Goal: Task Accomplishment & Management: Complete application form

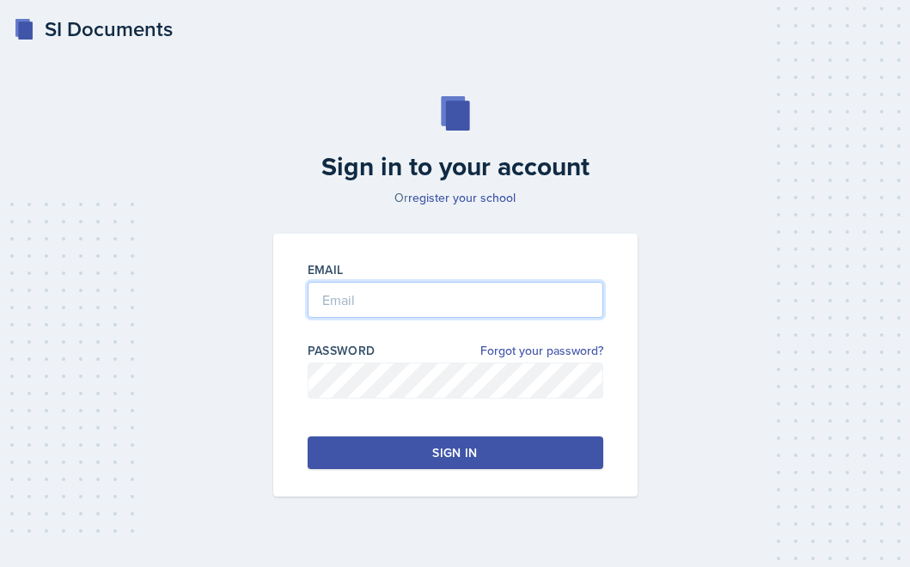
type input "[PERSON_NAME][EMAIL_ADDRESS][PERSON_NAME][DOMAIN_NAME]"
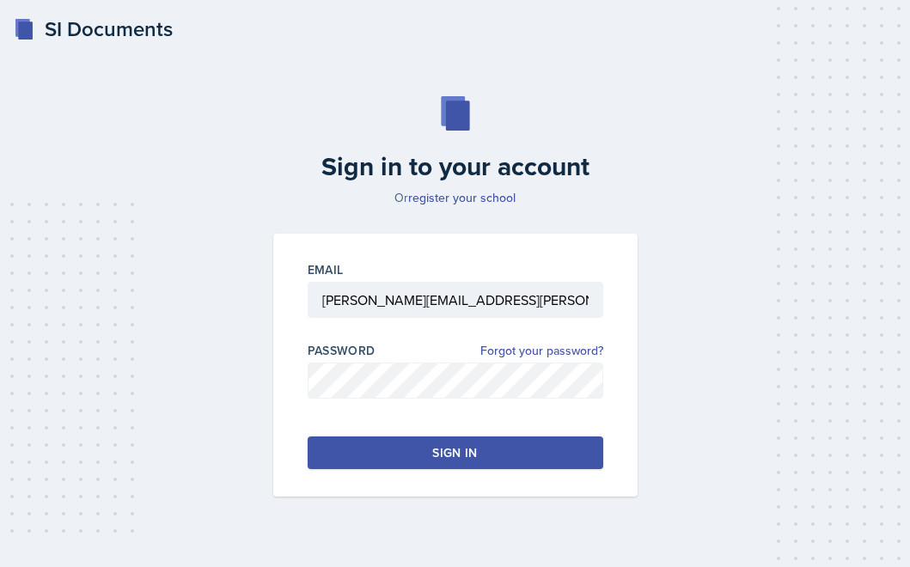
click at [442, 455] on div "Sign in" at bounding box center [454, 452] width 45 height 17
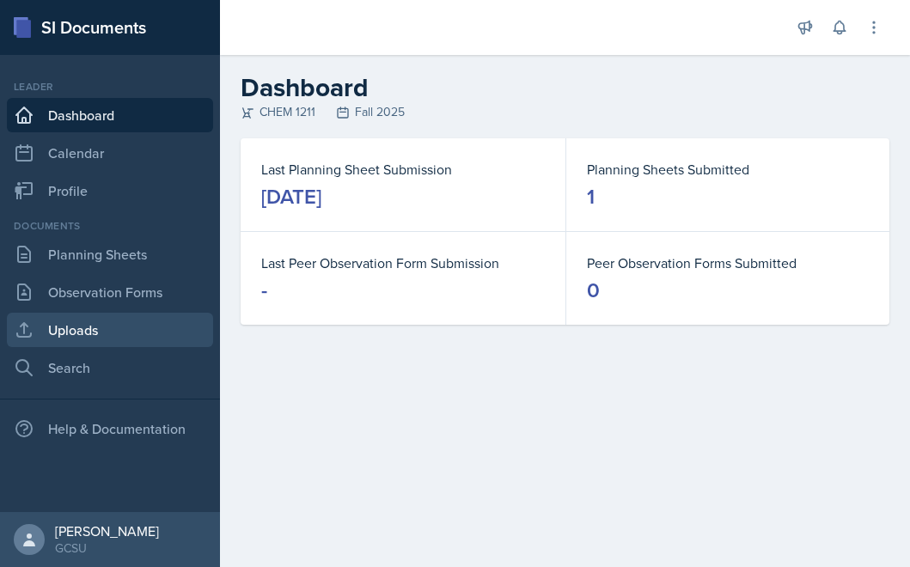
click at [108, 333] on link "Uploads" at bounding box center [110, 330] width 206 height 34
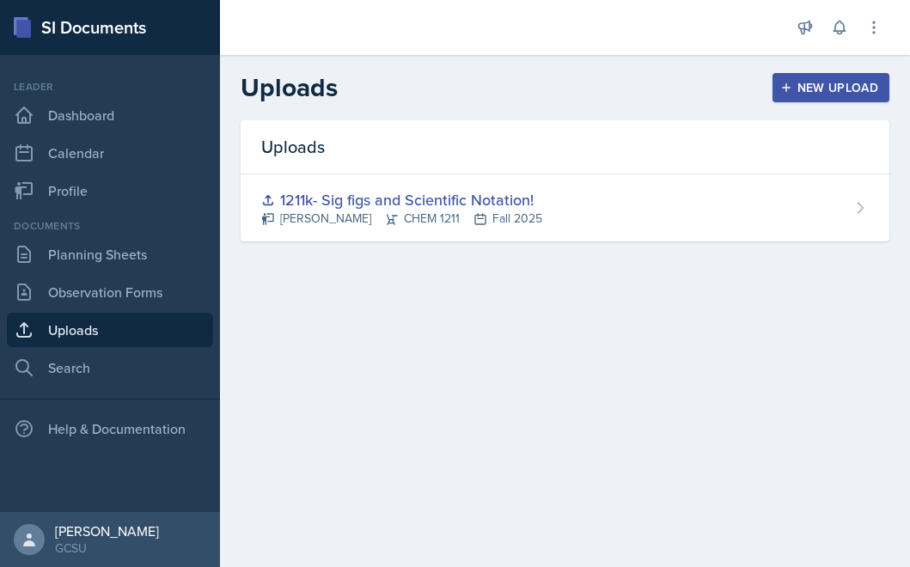
click at [824, 88] on div "New Upload" at bounding box center [831, 88] width 95 height 14
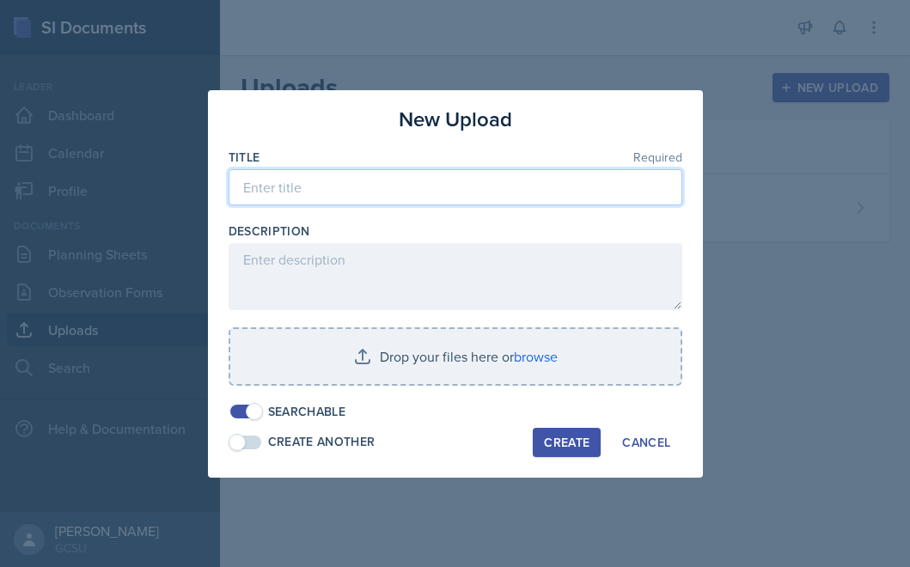
click at [434, 186] on input at bounding box center [456, 187] width 454 height 36
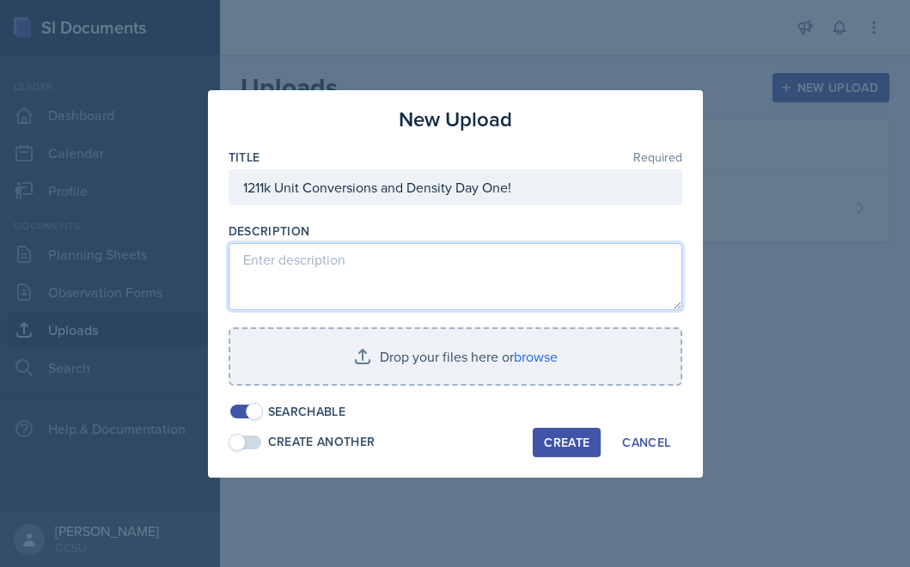
click at [442, 283] on textarea at bounding box center [456, 276] width 454 height 67
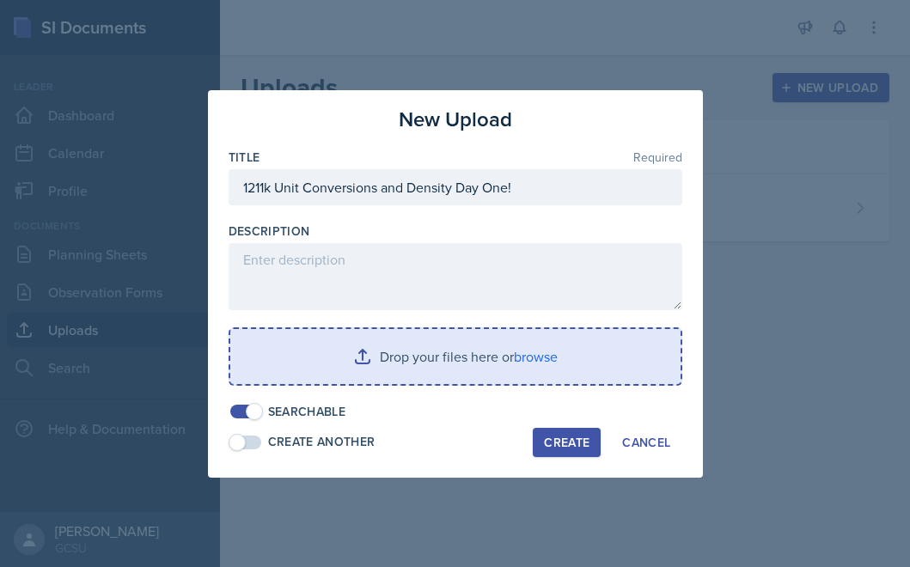
click at [418, 359] on input "file" at bounding box center [455, 356] width 450 height 55
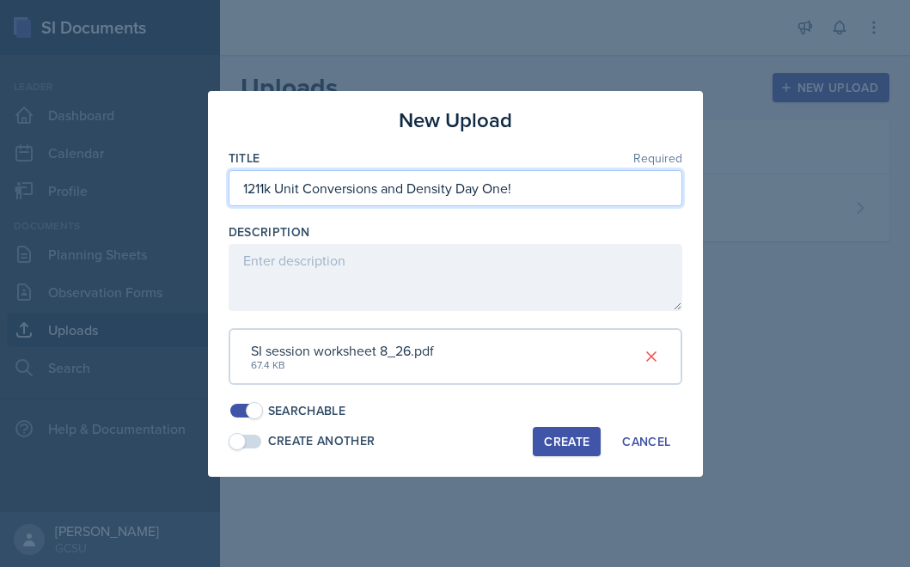
click at [461, 193] on input "1211k Unit Conversions and Density Day One!" at bounding box center [456, 188] width 454 height 36
type input "1211k Unit Conversions and Density: Day One!"
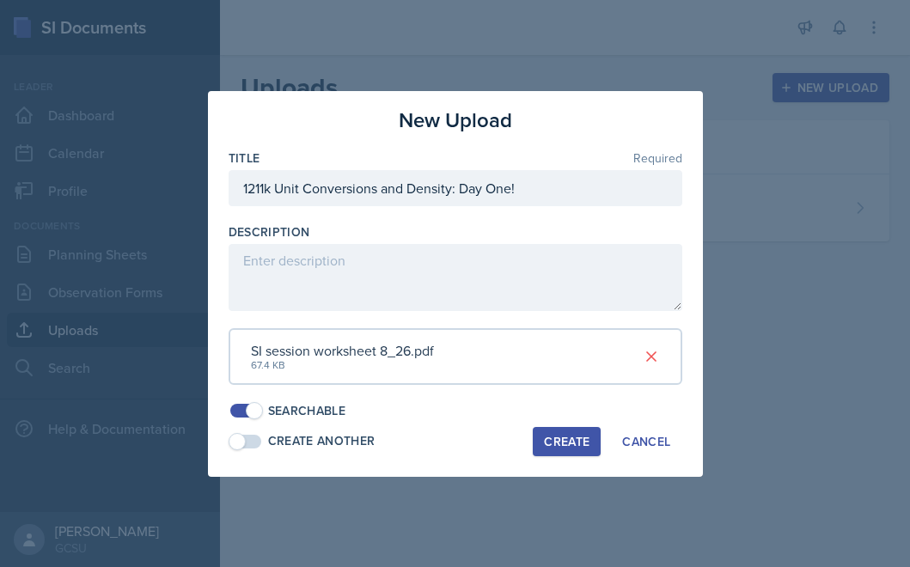
click at [554, 446] on div "Create" at bounding box center [567, 442] width 46 height 14
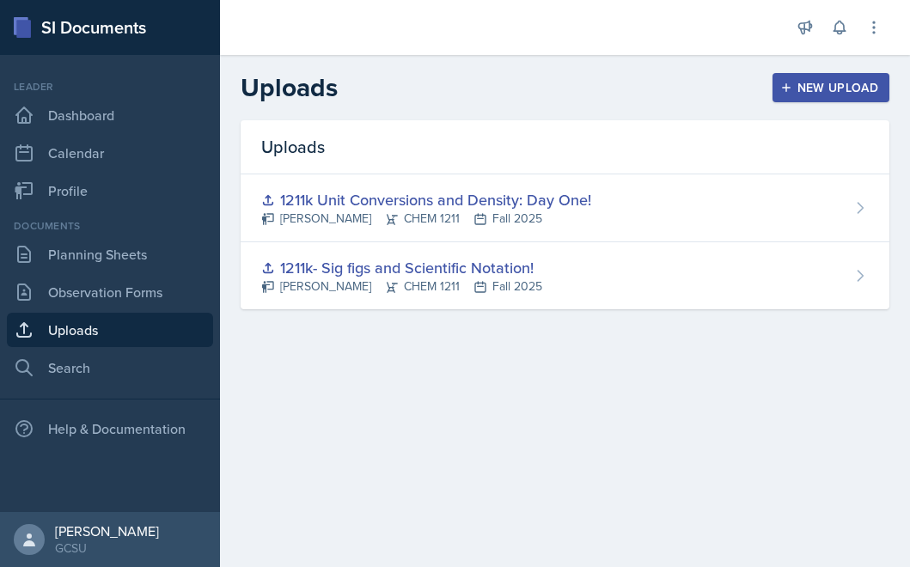
click at [828, 89] on div "New Upload" at bounding box center [831, 88] width 95 height 14
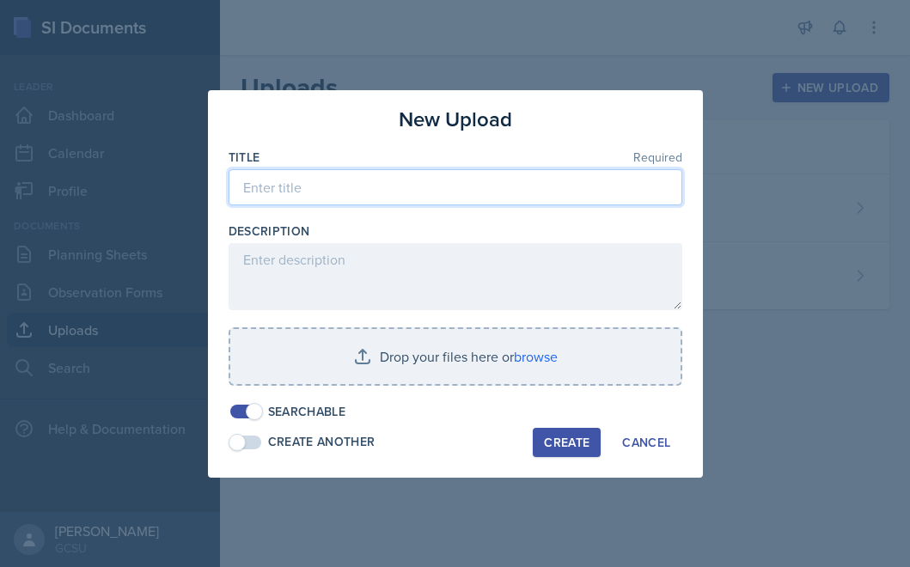
click at [423, 187] on input at bounding box center [456, 187] width 454 height 36
type input "S"
type input "D"
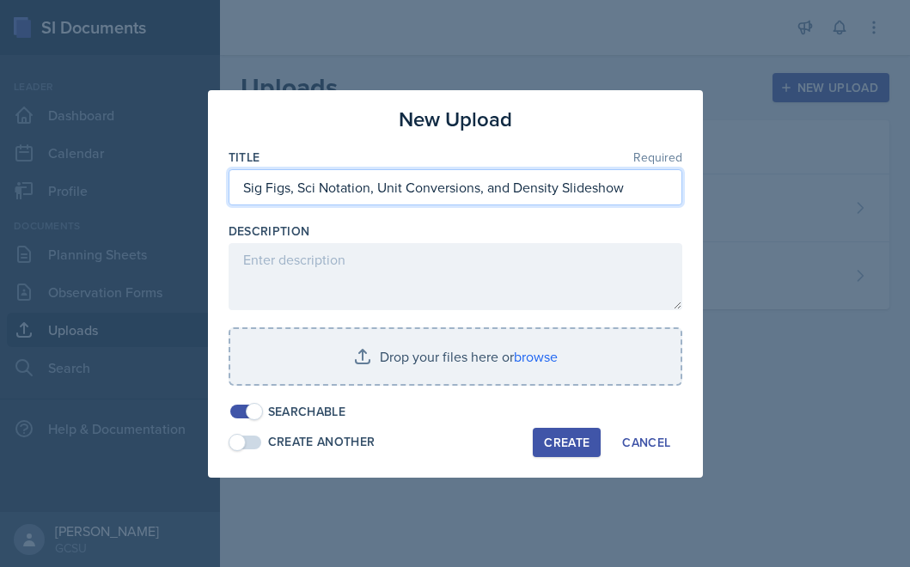
type input "Sig Figs, Sci Notation, Unit Conversions, and Density Slideshow"
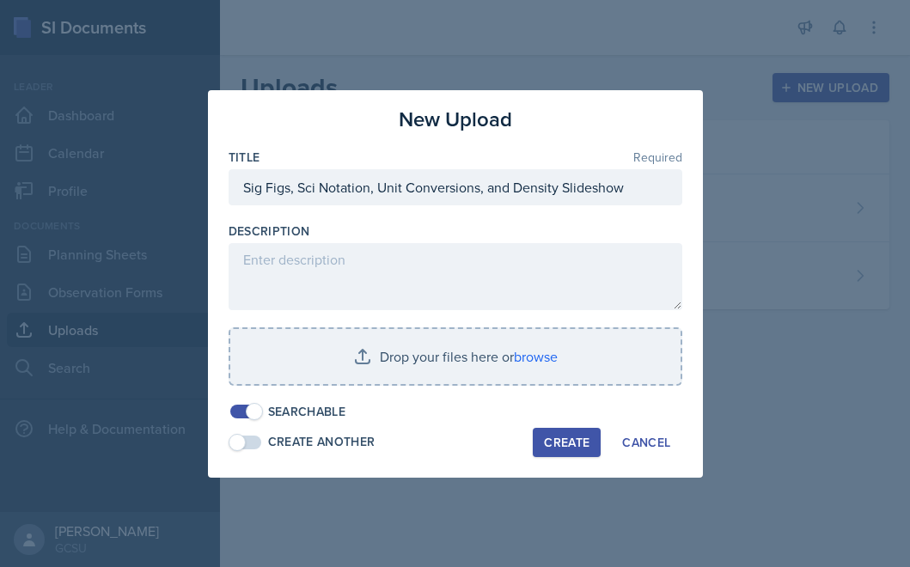
click at [563, 440] on div "Create" at bounding box center [567, 443] width 46 height 14
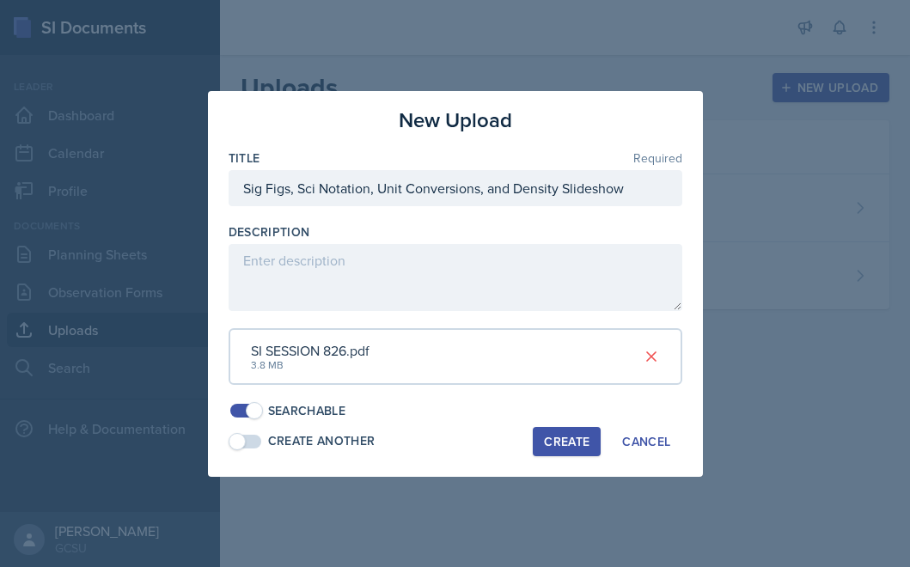
click at [565, 442] on div "Create" at bounding box center [567, 442] width 46 height 14
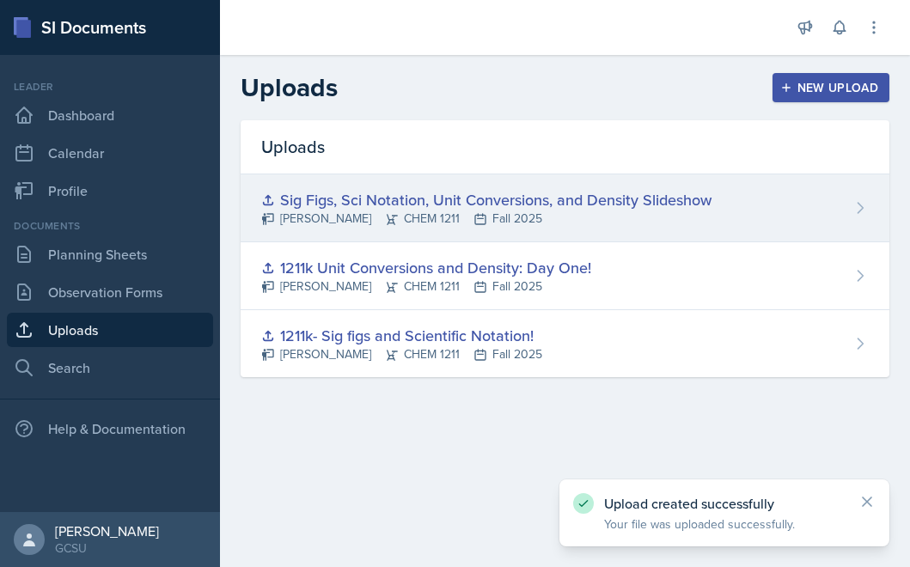
click at [475, 207] on div "Sig Figs, Sci Notation, Unit Conversions, and Density Slideshow" at bounding box center [486, 199] width 450 height 23
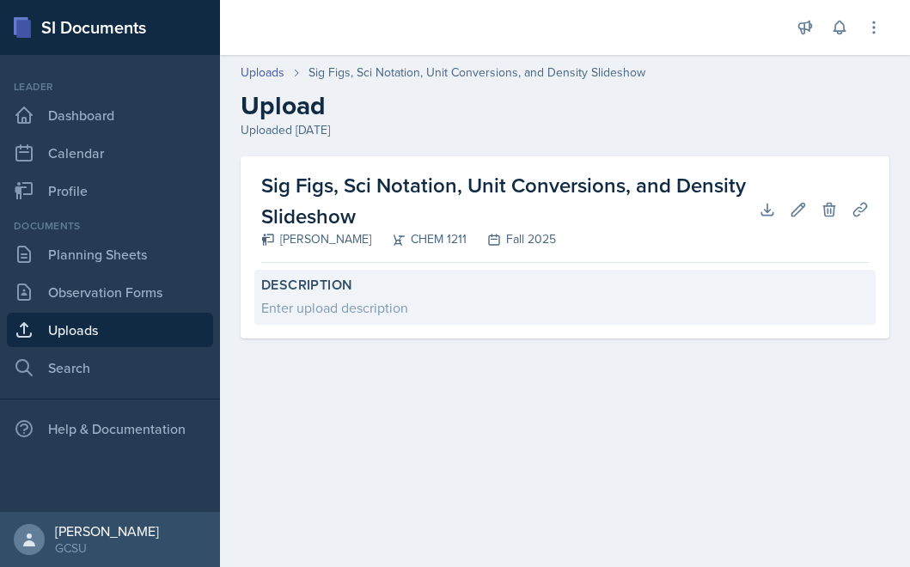
click at [307, 302] on div "Enter upload description" at bounding box center [564, 307] width 607 height 21
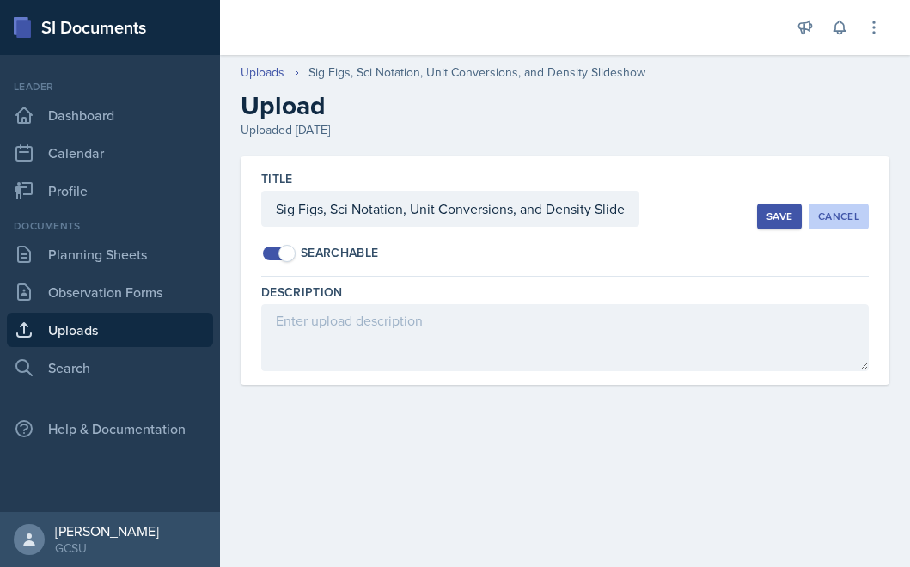
click at [847, 226] on button "Cancel" at bounding box center [839, 217] width 60 height 26
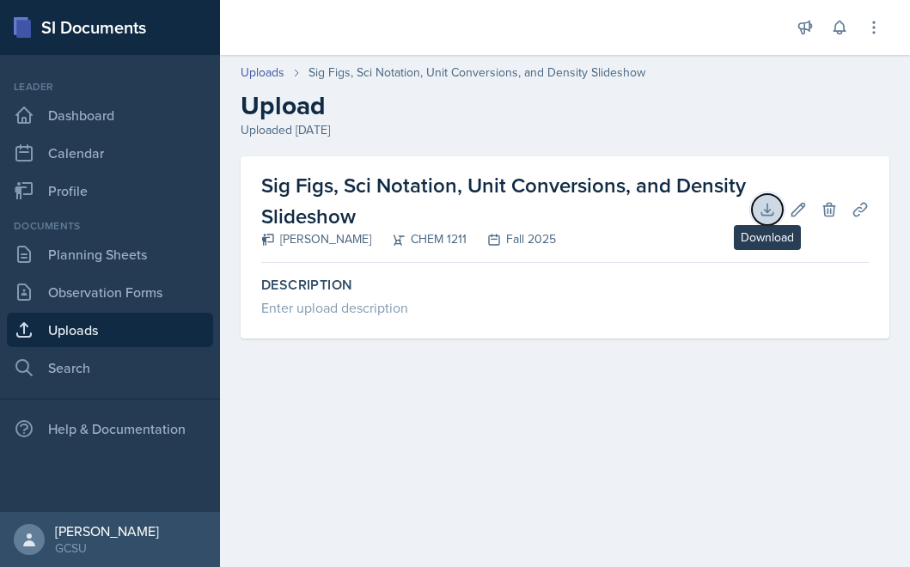
click at [768, 206] on icon at bounding box center [767, 209] width 17 height 17
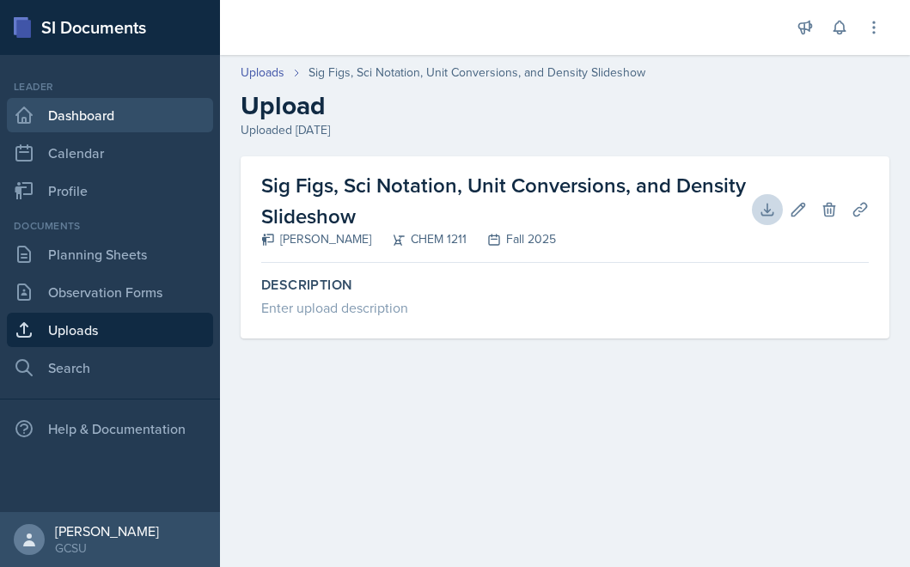
click at [108, 116] on link "Dashboard" at bounding box center [110, 115] width 206 height 34
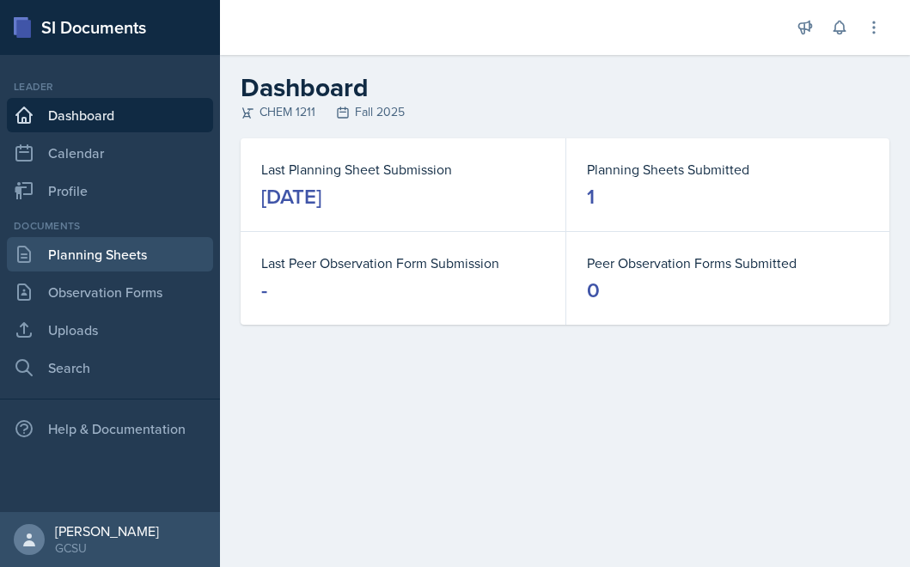
click at [91, 253] on link "Planning Sheets" at bounding box center [110, 254] width 206 height 34
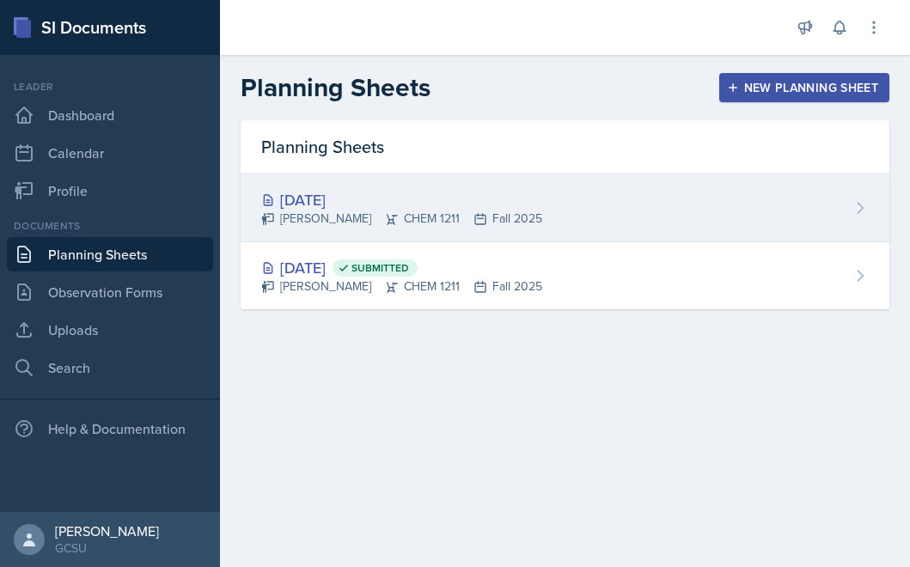
click at [672, 216] on div "[DATE] [PERSON_NAME] CHEM 1211 Fall 2025" at bounding box center [565, 208] width 649 height 68
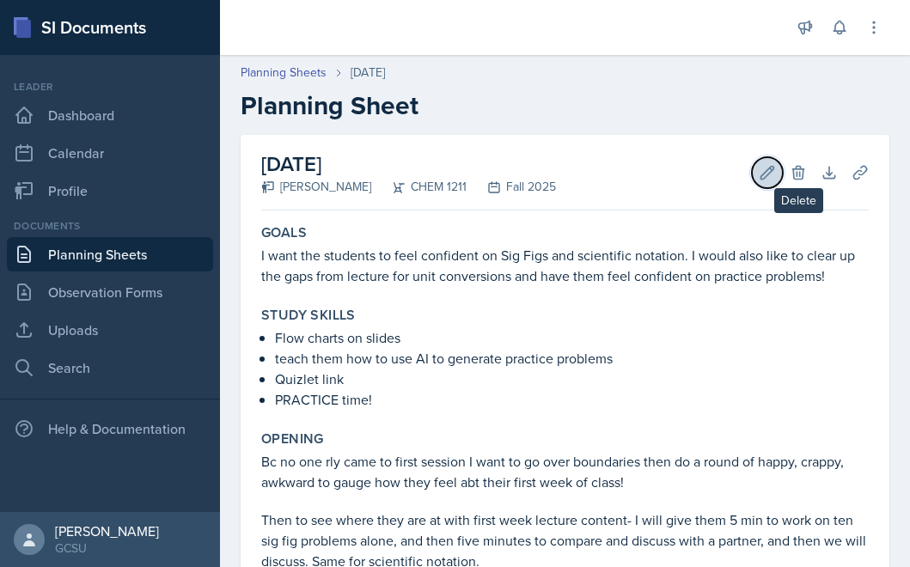
click at [767, 176] on icon at bounding box center [767, 172] width 17 height 17
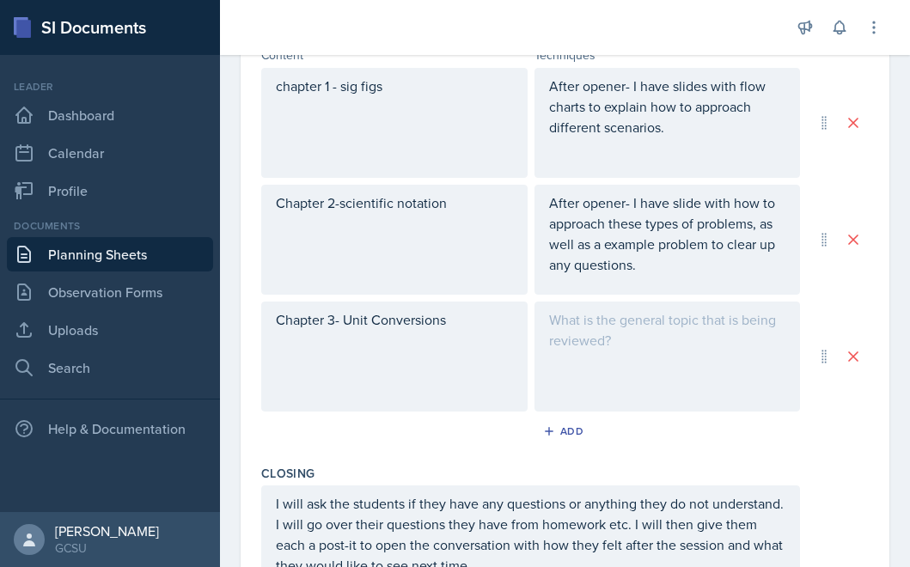
click at [468, 345] on div "Chapter 3- Unit Conversions" at bounding box center [394, 357] width 266 height 110
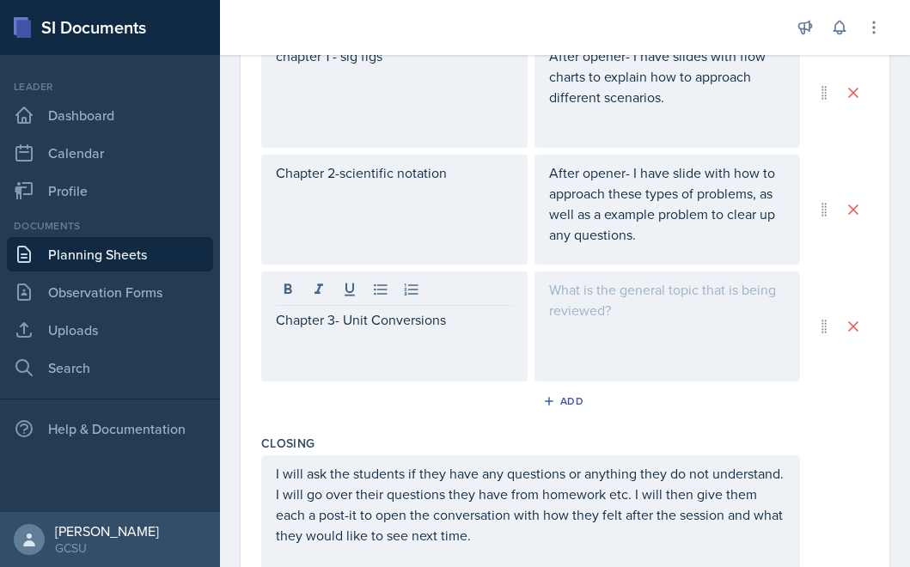
click at [665, 324] on div at bounding box center [667, 327] width 266 height 110
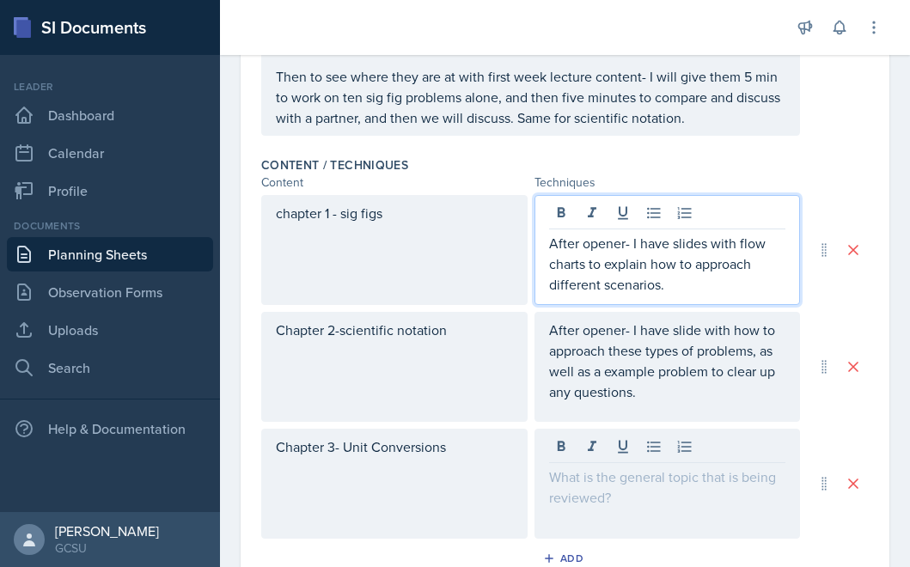
click at [677, 236] on p "After opener- I have slides with flow charts to explain how to approach differe…" at bounding box center [667, 264] width 237 height 62
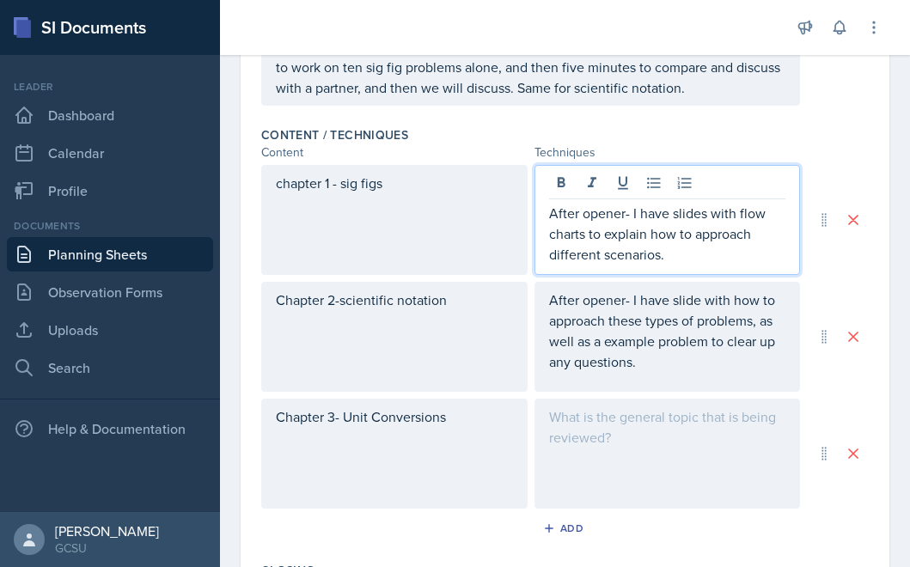
click at [675, 346] on p "After opener- I have slide with how to approach these types of problems, as wel…" at bounding box center [667, 331] width 237 height 82
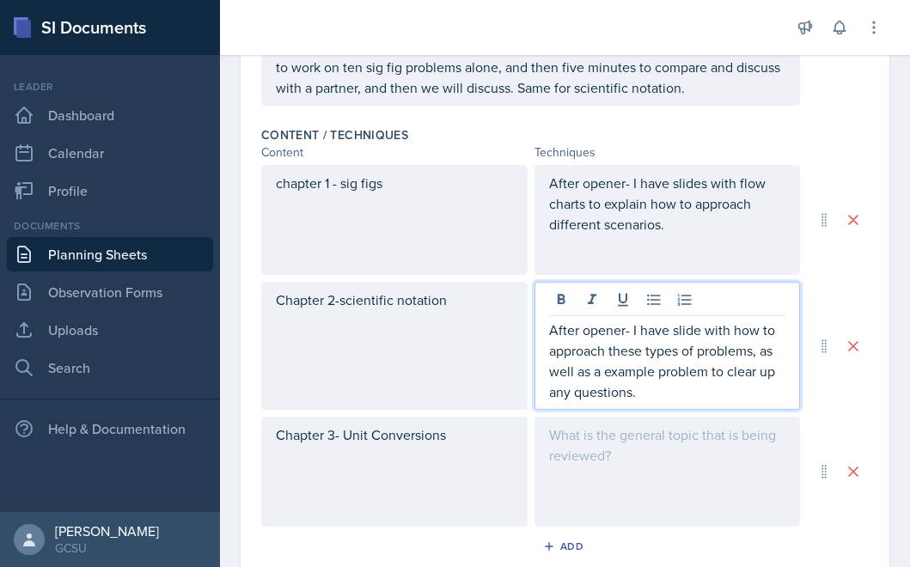
click at [687, 491] on div at bounding box center [667, 472] width 266 height 110
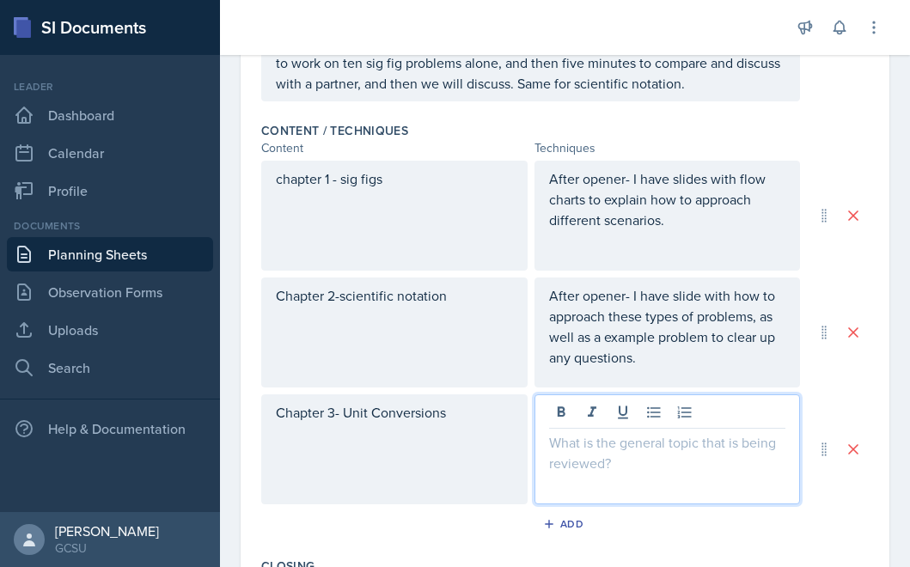
scroll to position [565, 0]
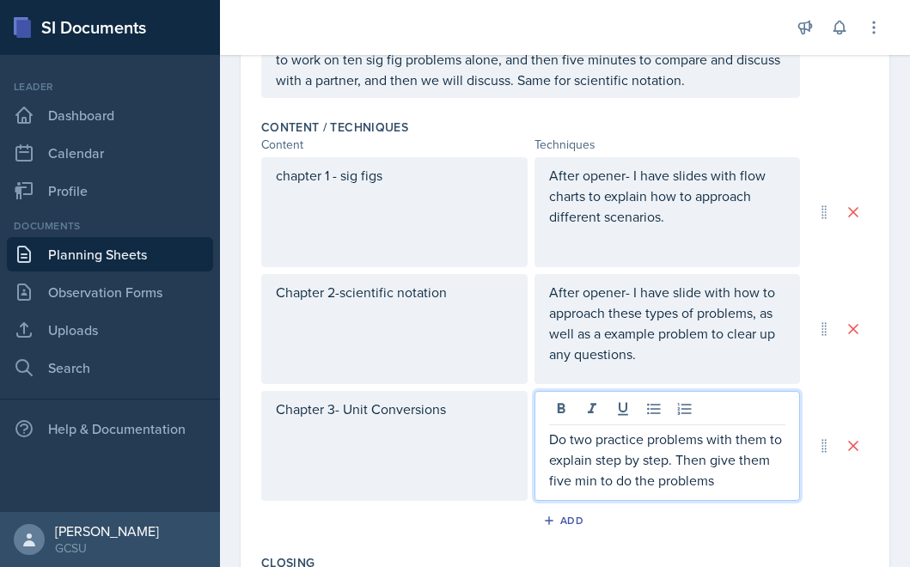
click at [658, 479] on p "Do two practice problems with them to explain step by step. Then give them five…" at bounding box center [667, 460] width 237 height 62
click at [767, 479] on p "Do two practice problems with them to explain step by step. Then give them five…" at bounding box center [667, 460] width 237 height 62
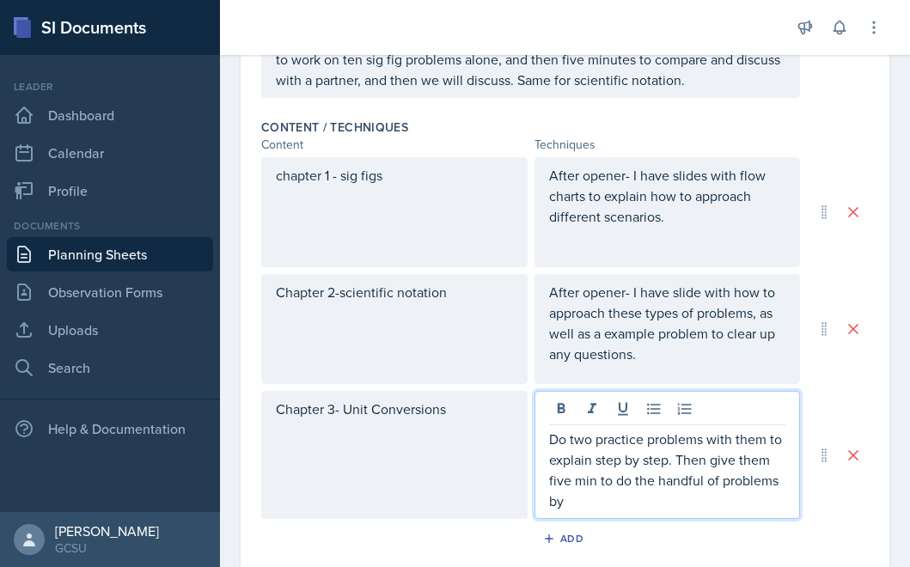
click at [599, 510] on p "Do two practice problems with them to explain step by step. Then give them five…" at bounding box center [667, 470] width 237 height 82
click at [703, 497] on p "Do two practice problems with them to explain step by step. Then give them five…" at bounding box center [667, 470] width 237 height 82
click at [756, 501] on p "Do two practice problems with them to explain step by step. Then give them five…" at bounding box center [667, 470] width 237 height 82
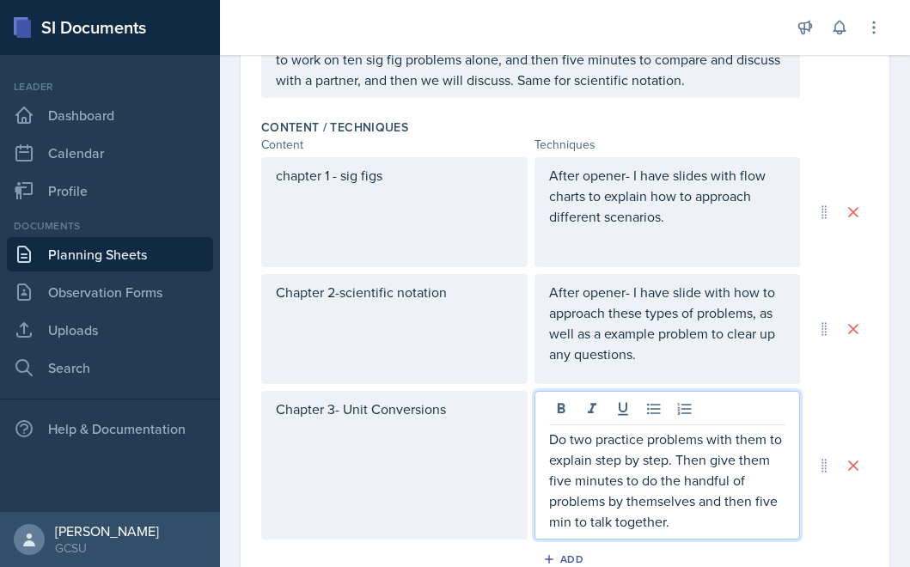
click at [661, 522] on p "Do two practice problems with them to explain step by step. Then give them five…" at bounding box center [667, 480] width 237 height 103
click at [687, 522] on p "Do two practice problems with them to explain step by step. Then give them five…" at bounding box center [667, 480] width 237 height 103
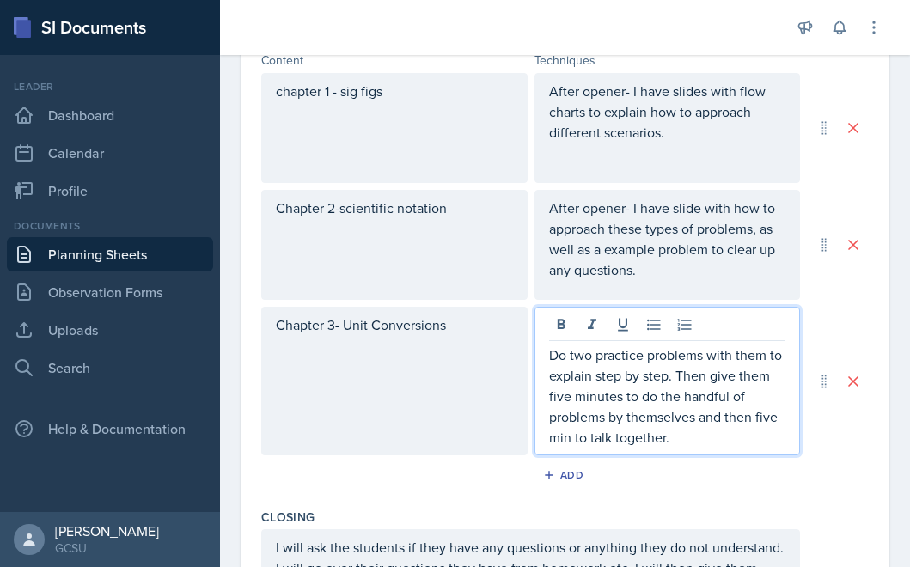
scroll to position [660, 0]
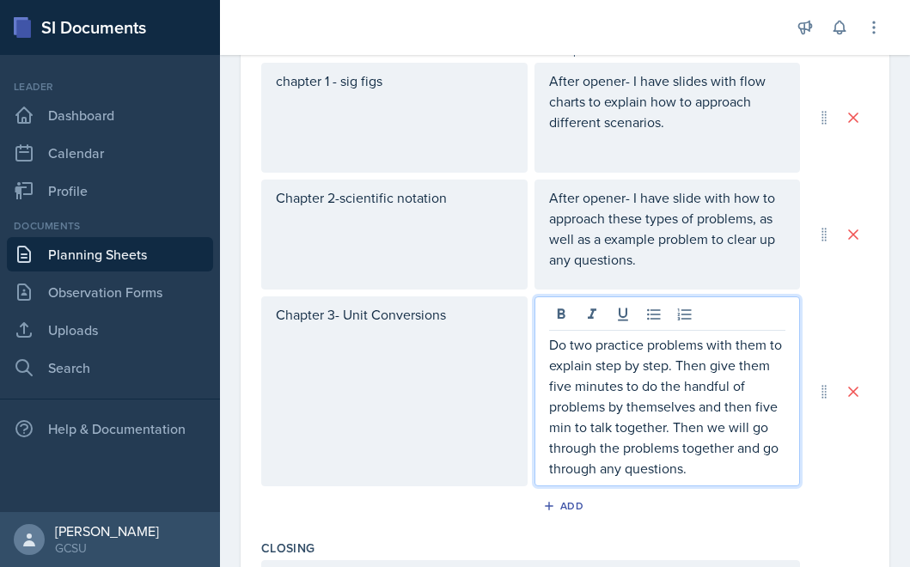
drag, startPoint x: 550, startPoint y: 347, endPoint x: 721, endPoint y: 497, distance: 227.1
click at [721, 497] on div "Content / Techniques Content Techniques chapter 1 - sig figs After opener- I ha…" at bounding box center [564, 275] width 607 height 516
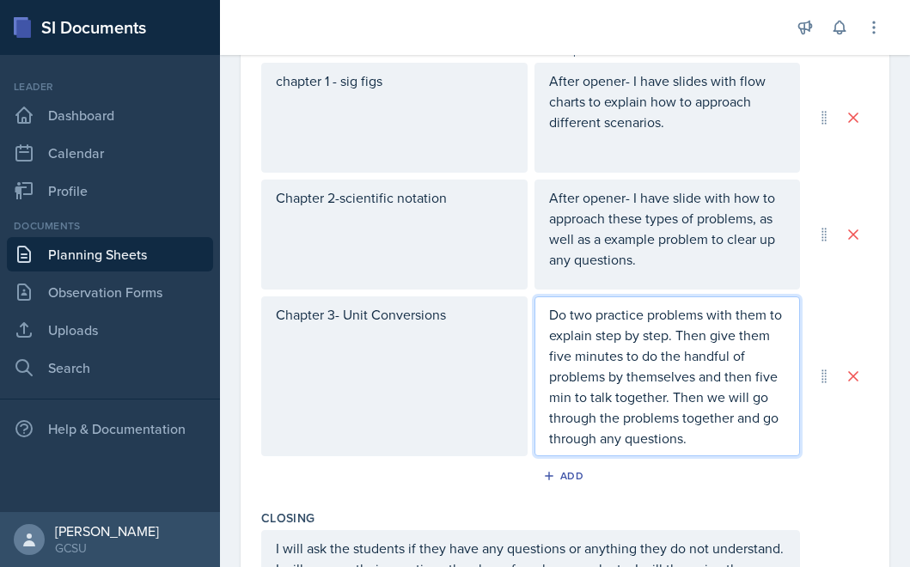
scroll to position [630, 0]
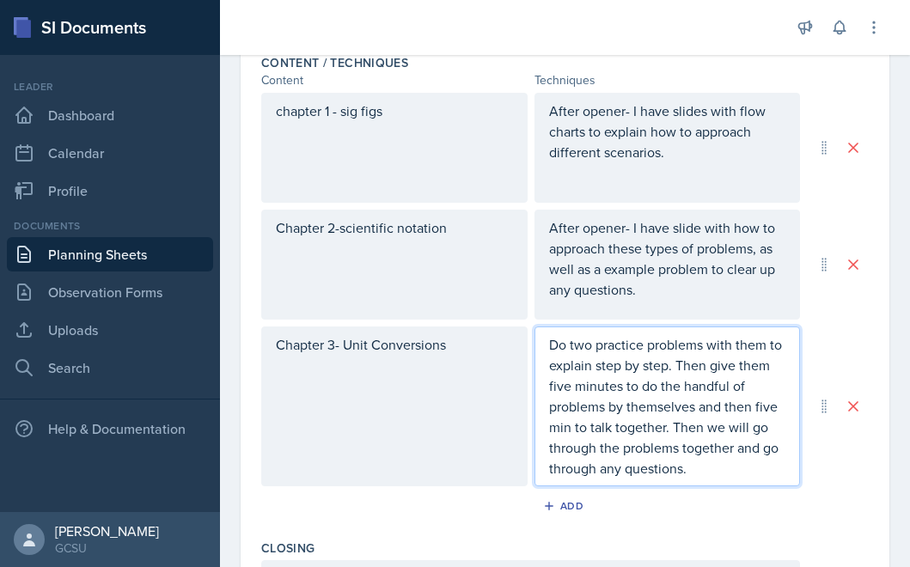
copy p "Do two practice problems with them to explain step by step. Then give them five…"
click at [559, 504] on div "Add" at bounding box center [564, 506] width 37 height 14
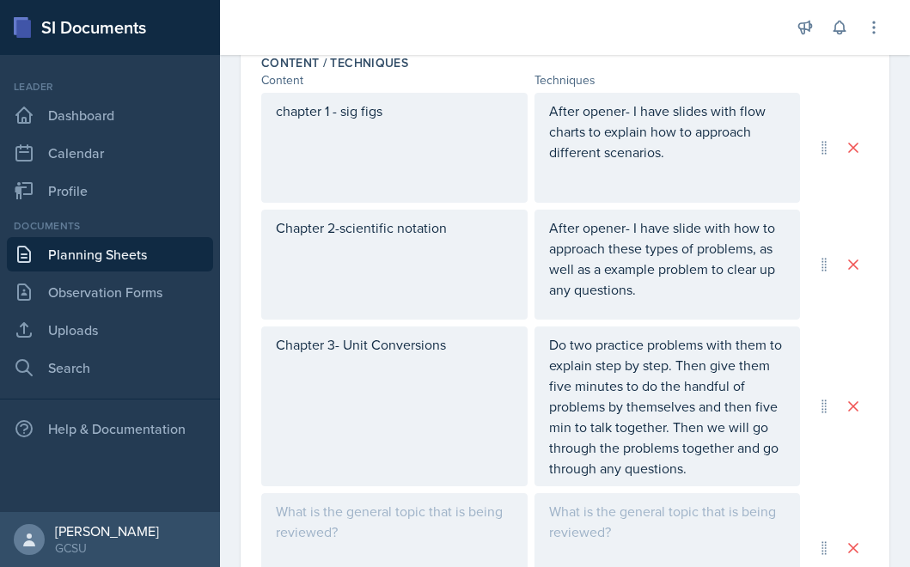
click at [566, 529] on div at bounding box center [667, 548] width 266 height 110
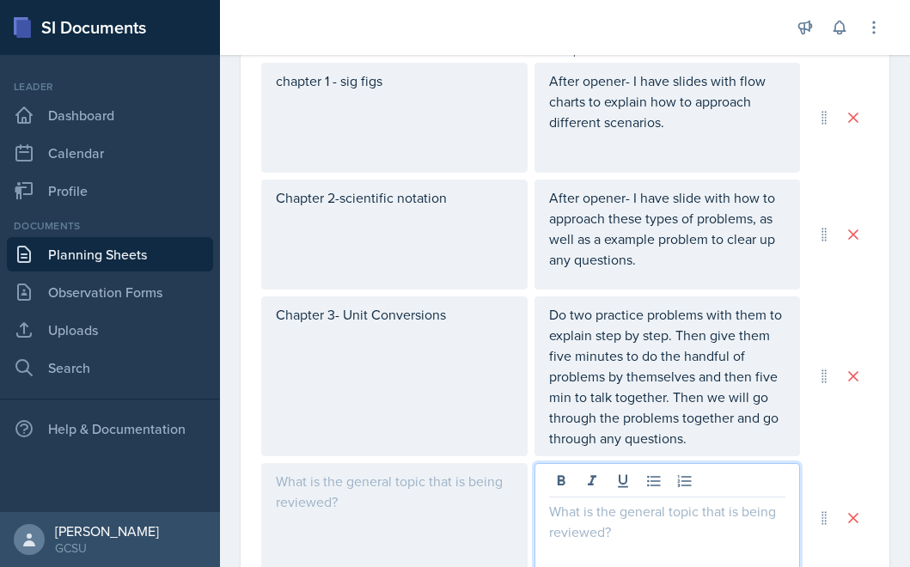
scroll to position [742, 0]
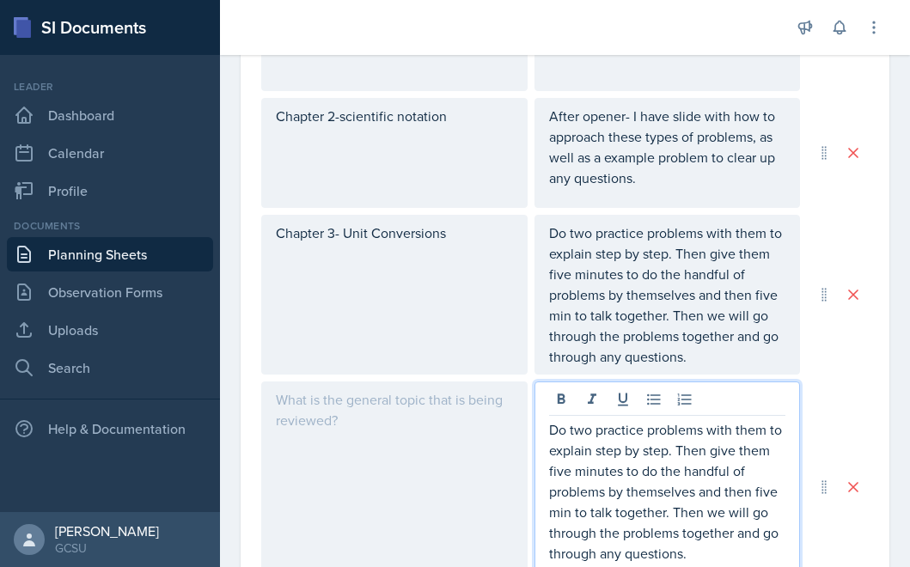
click at [345, 420] on div at bounding box center [394, 487] width 266 height 211
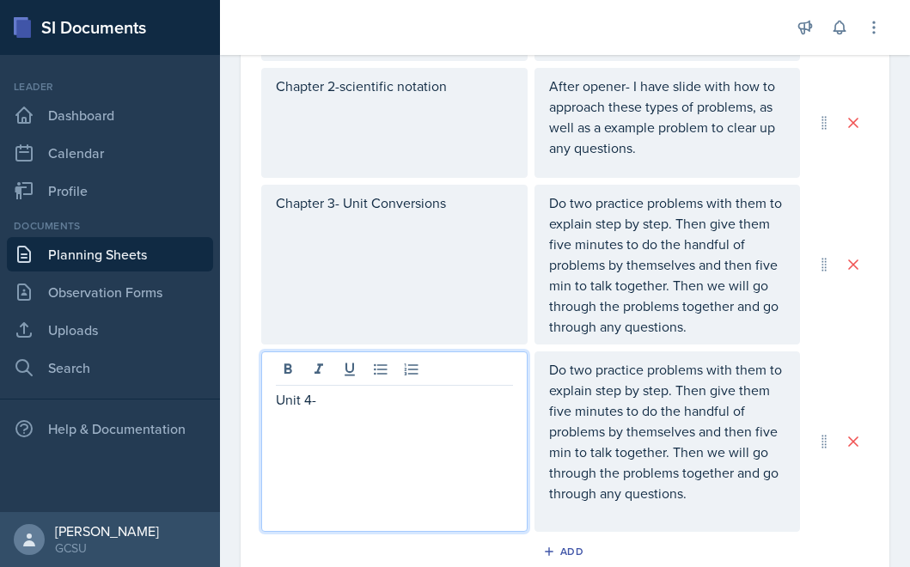
click at [286, 395] on p "Unit 4-" at bounding box center [394, 399] width 237 height 21
click at [352, 400] on p "Chapter 4-" at bounding box center [394, 399] width 237 height 21
click at [711, 449] on p "Do two practice problems with them to explain step by step. Then give them five…" at bounding box center [667, 431] width 237 height 144
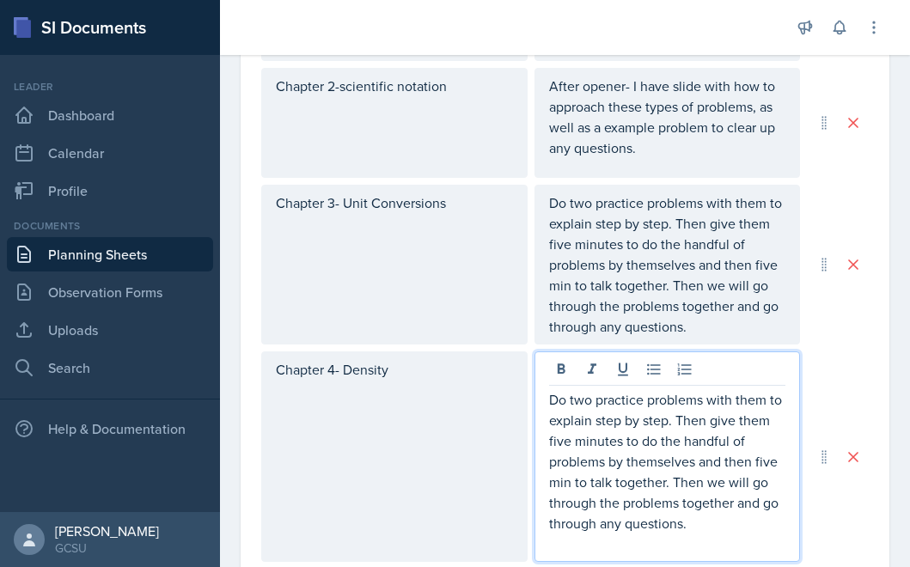
click at [549, 400] on p "Do two practice problems with them to explain step by step. Then give them five…" at bounding box center [667, 461] width 237 height 144
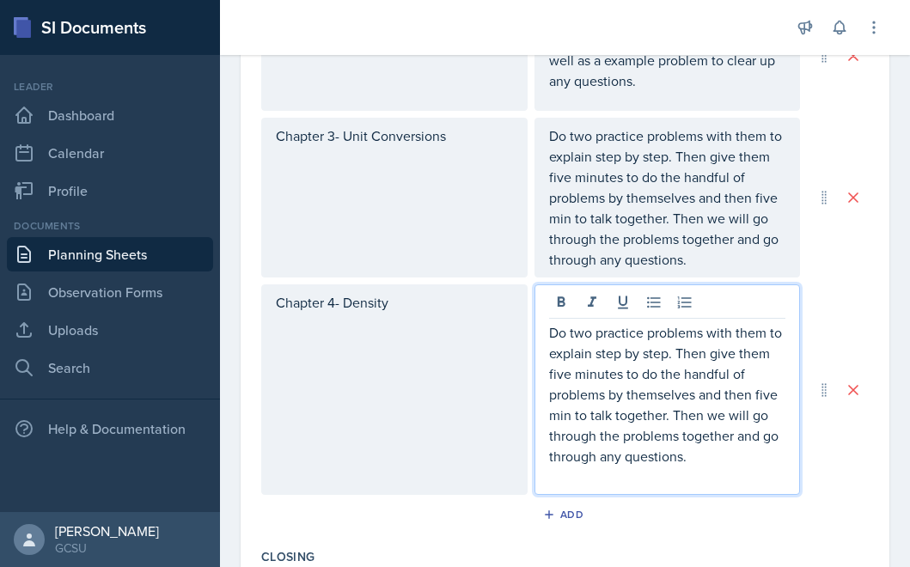
scroll to position [846, 0]
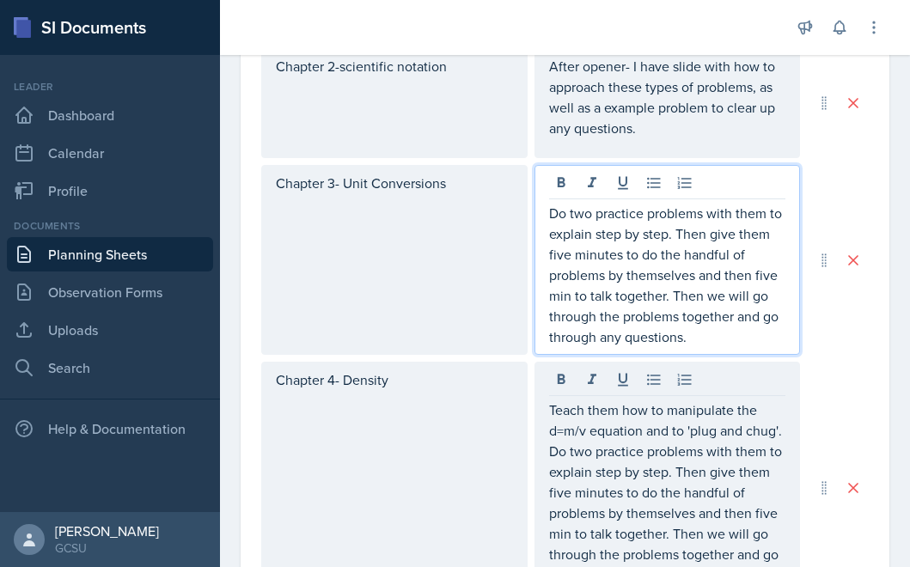
click at [662, 331] on p "Do two practice problems with them to explain step by step. Then give them five…" at bounding box center [667, 275] width 237 height 144
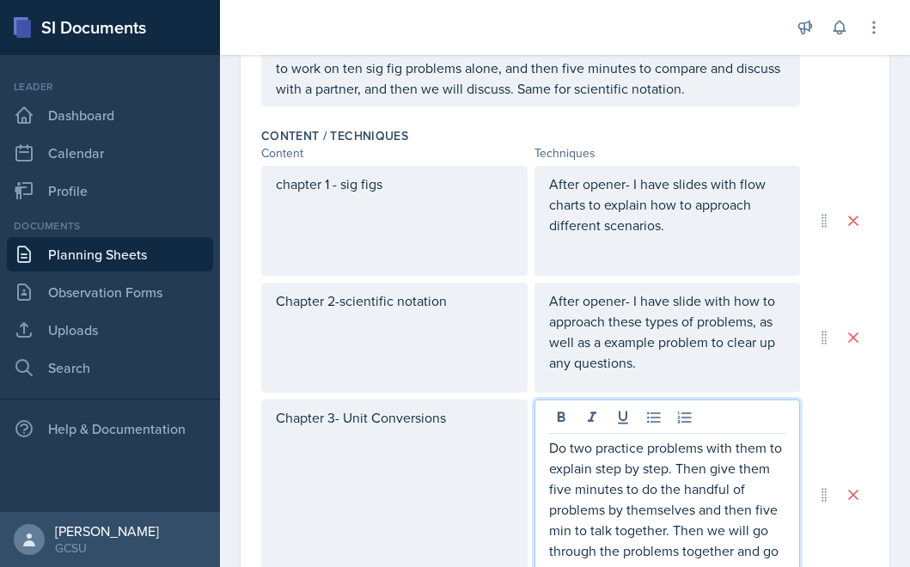
click at [691, 228] on p "After opener- I have slides with flow charts to explain how to approach differe…" at bounding box center [667, 205] width 237 height 62
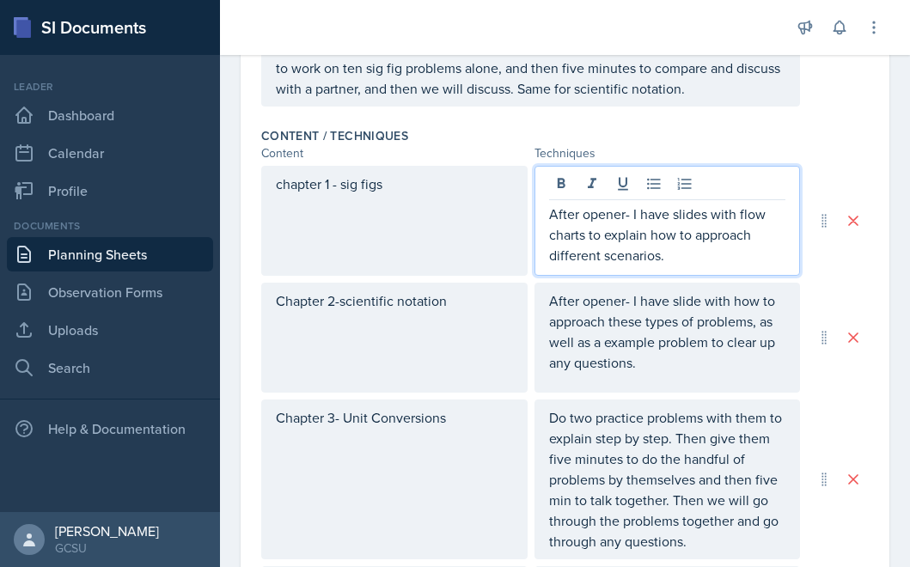
scroll to position [587, 0]
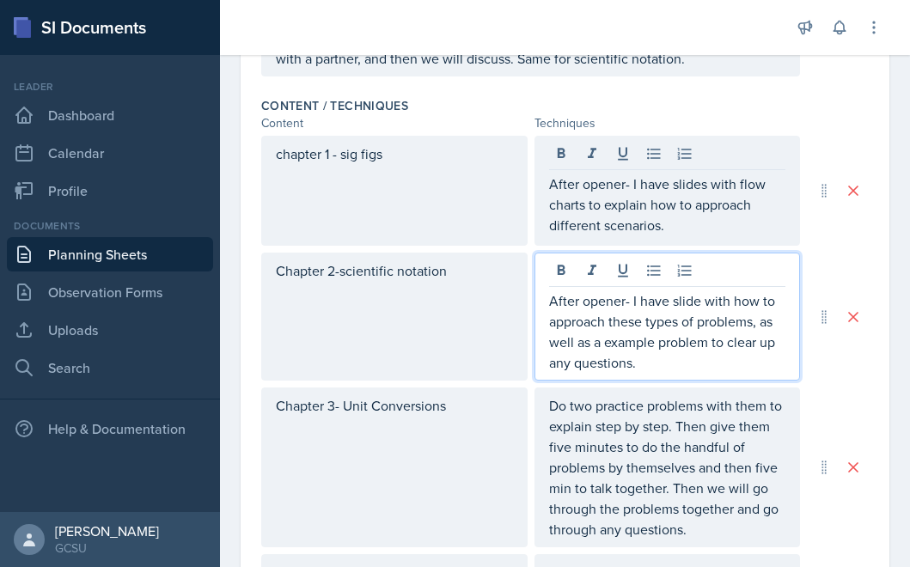
click at [680, 321] on p "After opener- I have slide with how to approach these types of problems, as wel…" at bounding box center [667, 331] width 237 height 82
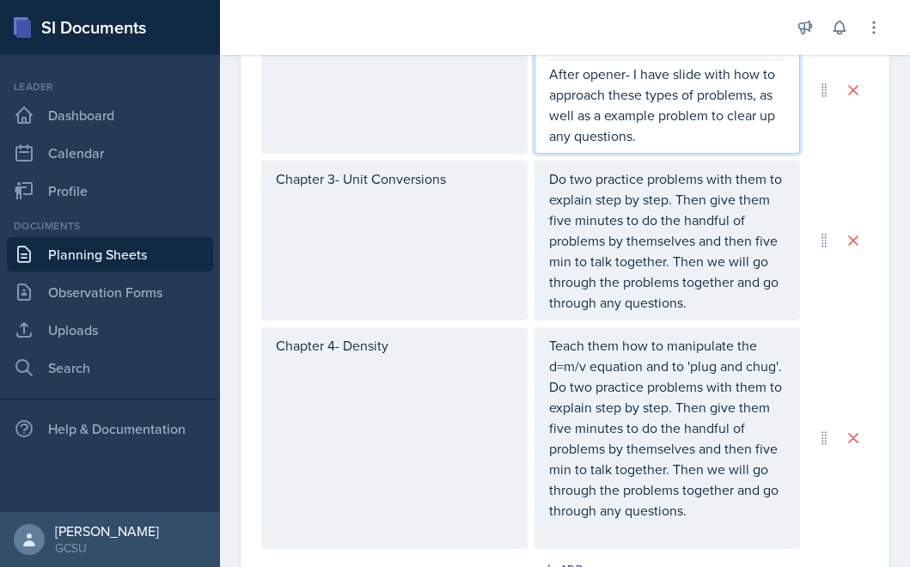
click at [683, 228] on p "Do two practice problems with them to explain step by step. Then give them five…" at bounding box center [667, 240] width 237 height 144
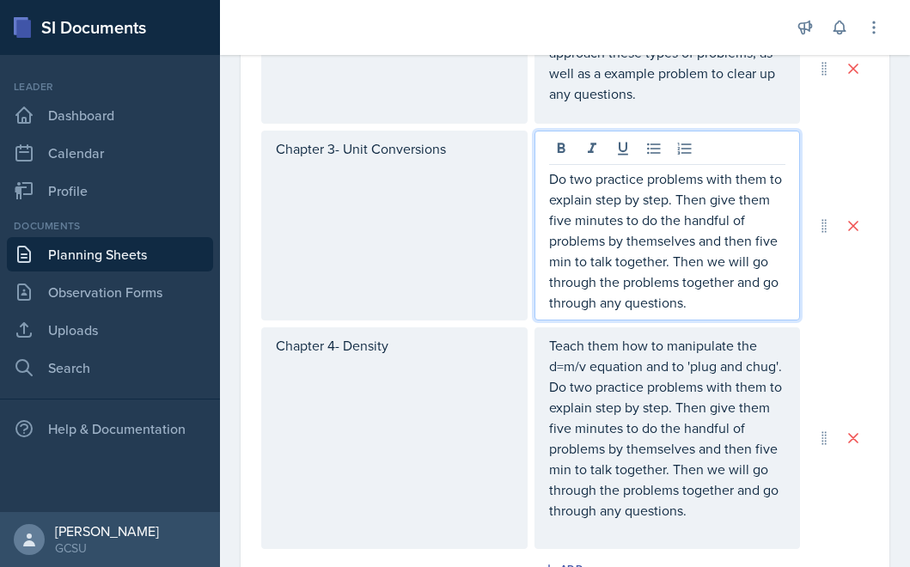
click at [690, 311] on p "Do two practice problems with them to explain step by step. Then give them five…" at bounding box center [667, 240] width 237 height 144
click at [549, 181] on p "Do two practice problems with them to explain step by step. Then give them five…" at bounding box center [667, 240] width 237 height 144
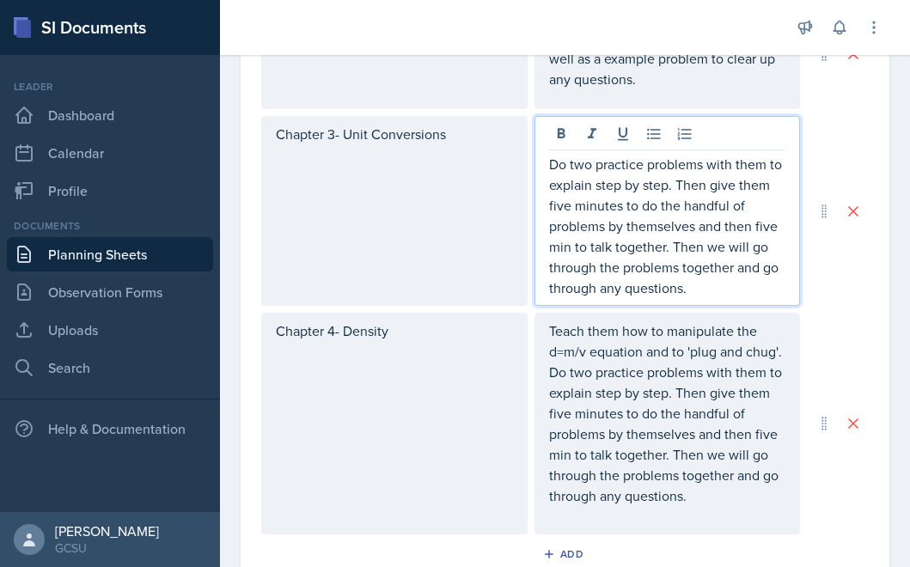
scroll to position [839, 0]
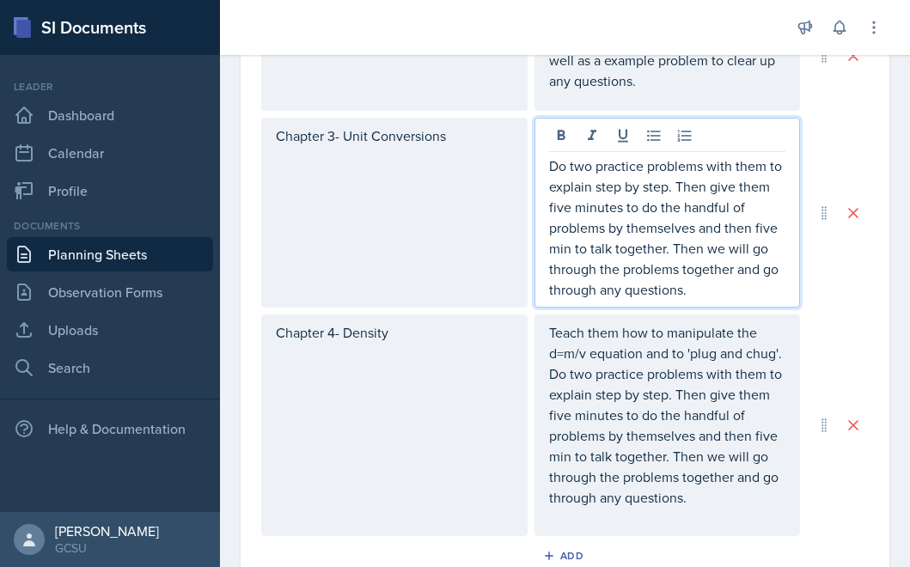
click at [718, 291] on p "Do two practice problems with them to explain step by step. Then give them five…" at bounding box center [667, 228] width 237 height 144
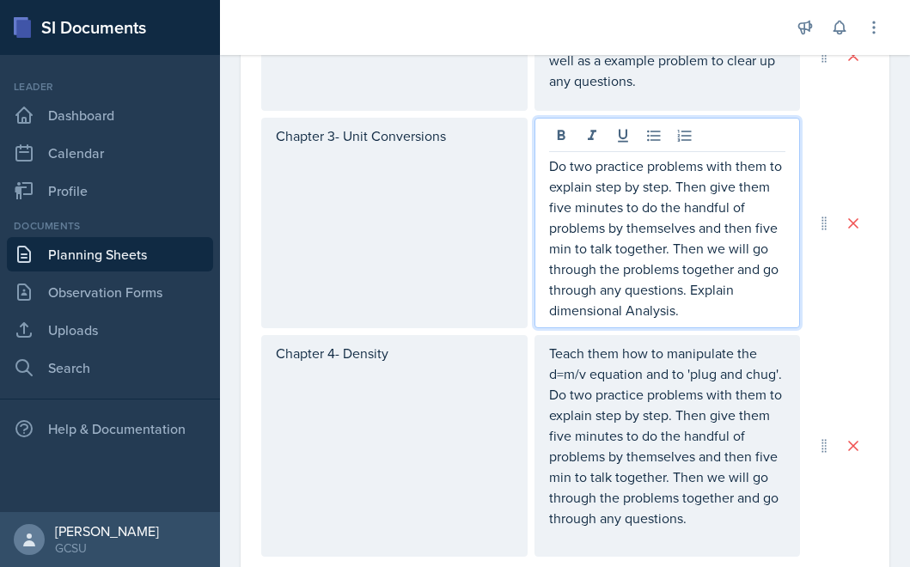
drag, startPoint x: 689, startPoint y: 290, endPoint x: 708, endPoint y: 325, distance: 40.0
click at [708, 325] on div "Do two practice problems with them to explain step by step. Then give them five…" at bounding box center [667, 223] width 266 height 211
copy p "Explain dimensional Analysis."
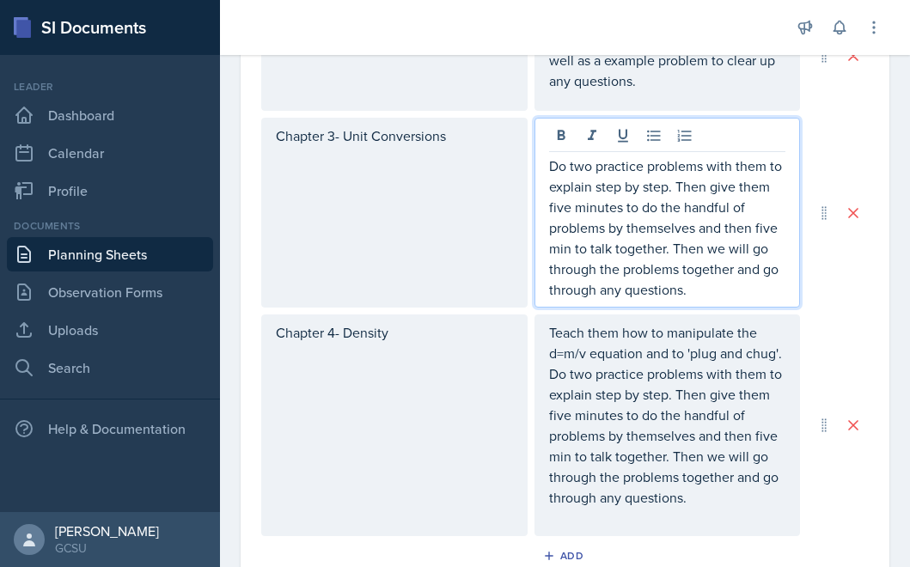
click at [672, 242] on p "Do two practice problems with them to explain step by step. Then give them five…" at bounding box center [667, 228] width 237 height 144
click at [681, 186] on p "Do two practice problems with them to explain step by step. Then give them five…" at bounding box center [667, 228] width 237 height 144
click at [671, 187] on p "Do two practice problems with them to explain step by step. Then give them five…" at bounding box center [667, 228] width 237 height 144
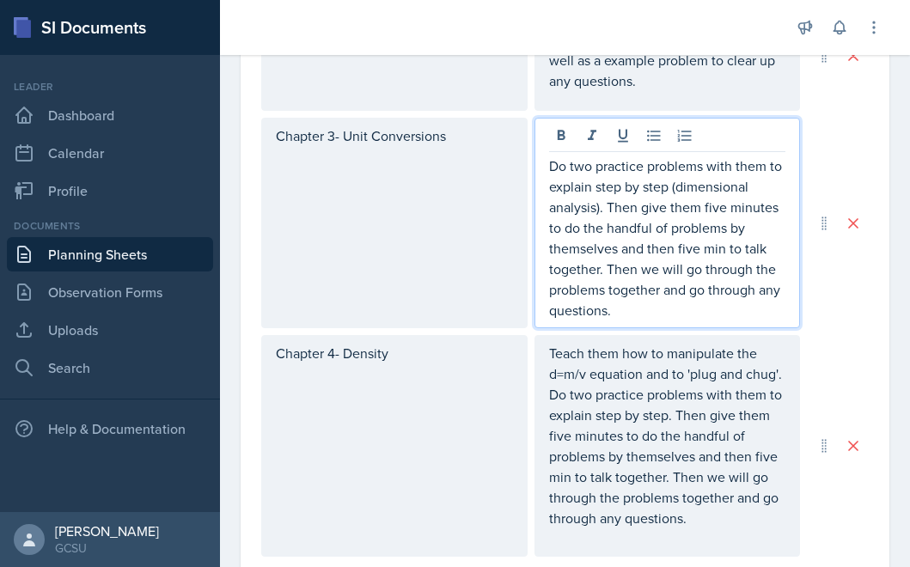
click at [703, 280] on p "Do two practice problems with them to explain step by step (dimensional analysi…" at bounding box center [667, 238] width 237 height 165
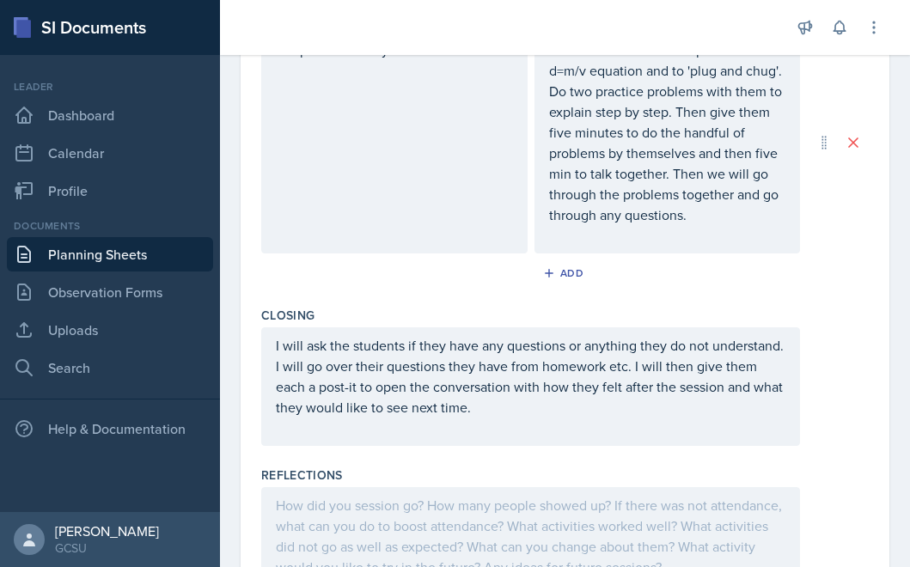
click at [595, 392] on p "I will ask the students if they have any questions or anything they do not unde…" at bounding box center [531, 376] width 510 height 82
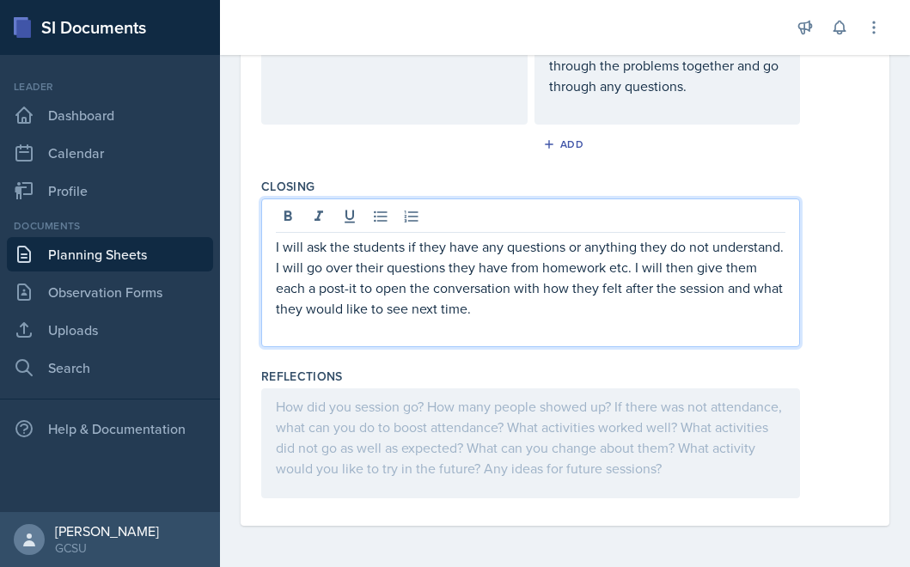
click at [571, 455] on div at bounding box center [530, 443] width 539 height 110
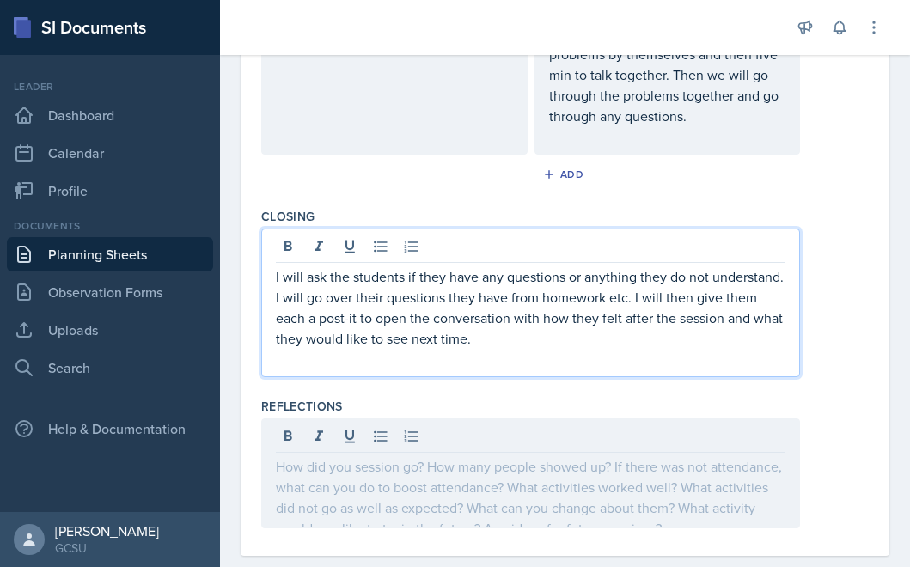
scroll to position [1241, 0]
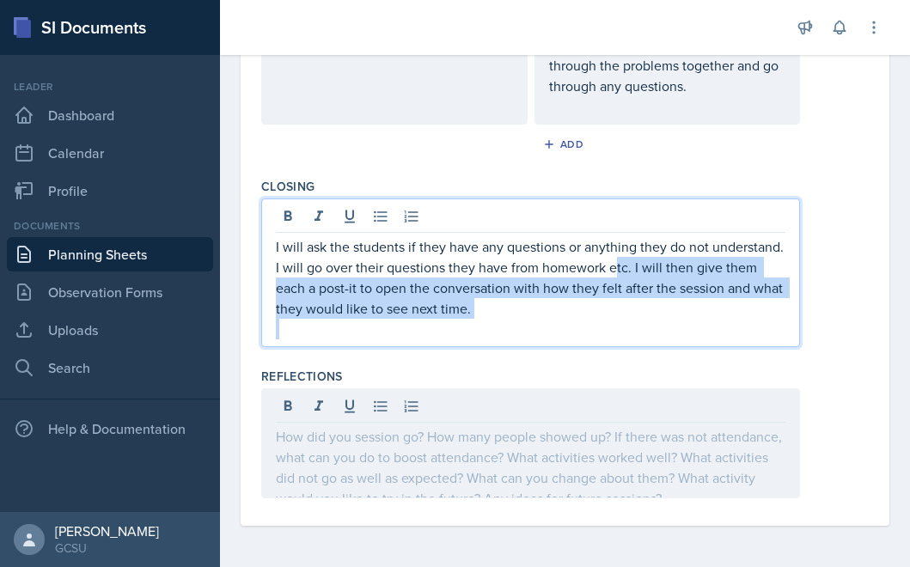
drag, startPoint x: 618, startPoint y: 260, endPoint x: 618, endPoint y: 327, distance: 67.0
click at [618, 327] on div "I will ask the students if they have any questions or anything they do not unde…" at bounding box center [531, 287] width 510 height 103
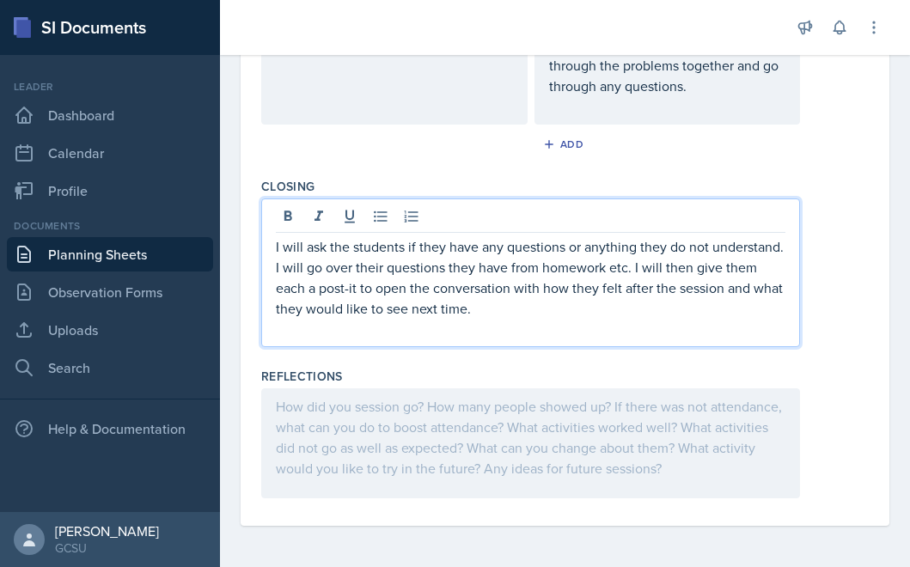
click at [579, 452] on div at bounding box center [530, 443] width 539 height 110
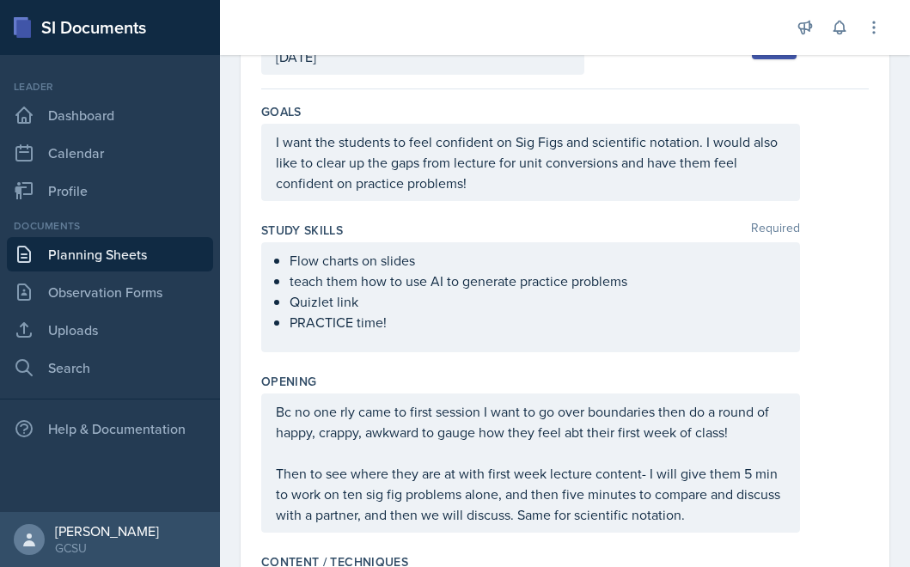
scroll to position [0, 0]
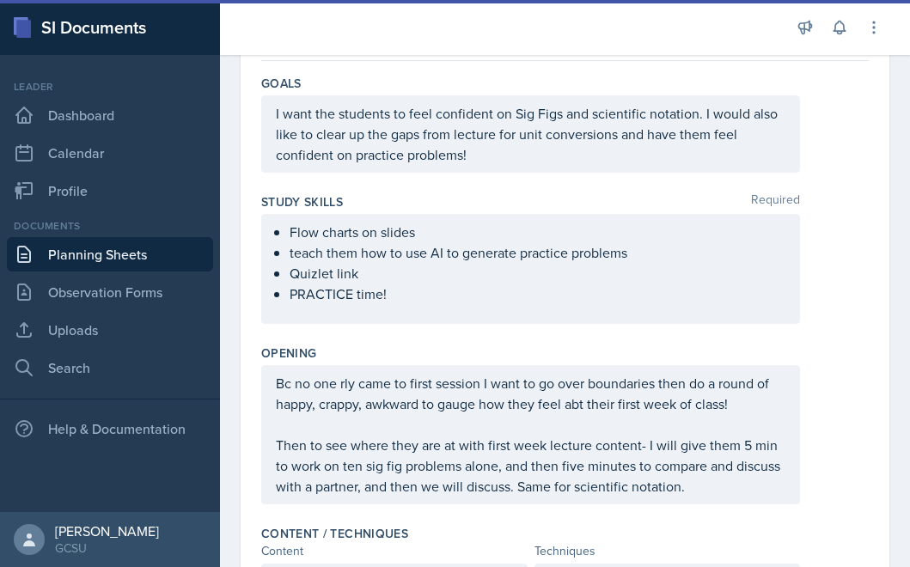
click at [602, 300] on p "PRACTICE time!" at bounding box center [538, 294] width 496 height 21
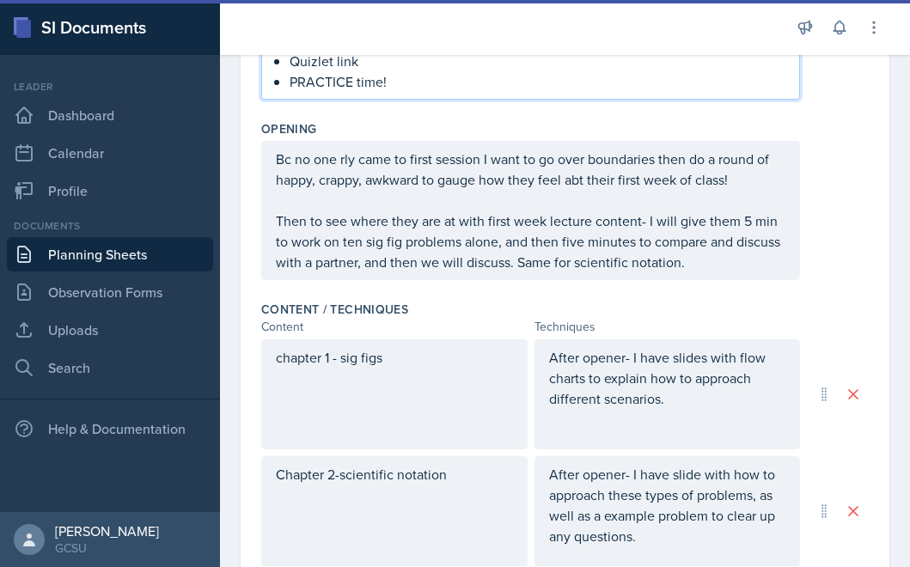
click at [617, 207] on p at bounding box center [531, 200] width 510 height 21
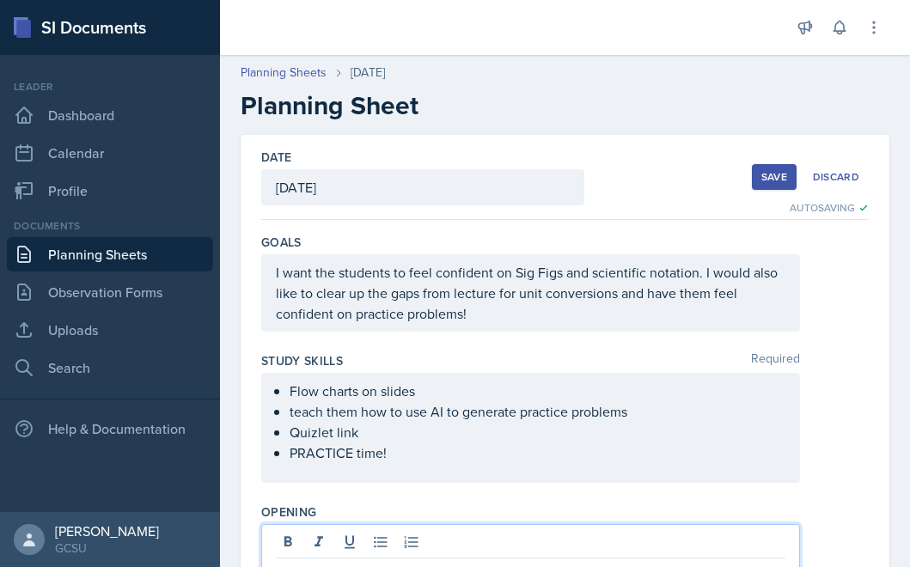
click at [782, 171] on div "Save" at bounding box center [774, 177] width 26 height 14
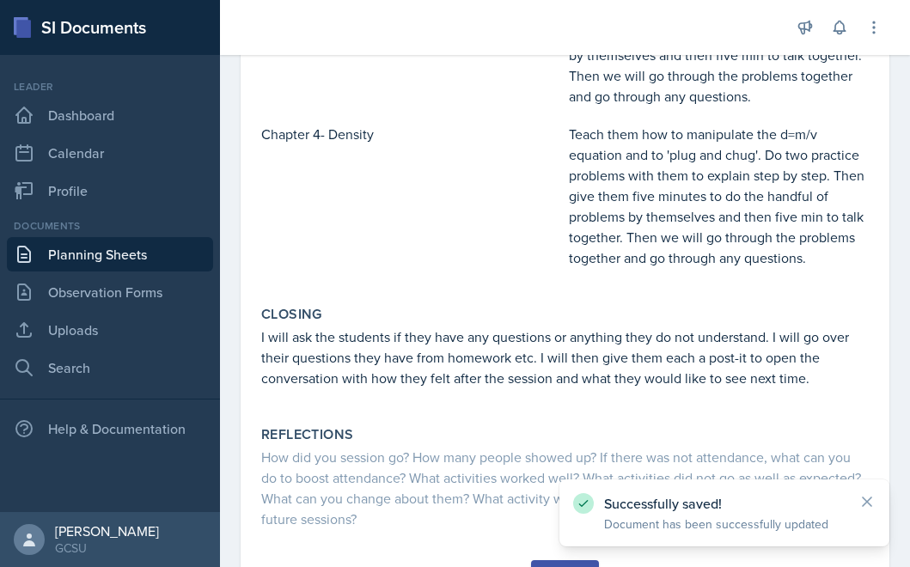
scroll to position [870, 0]
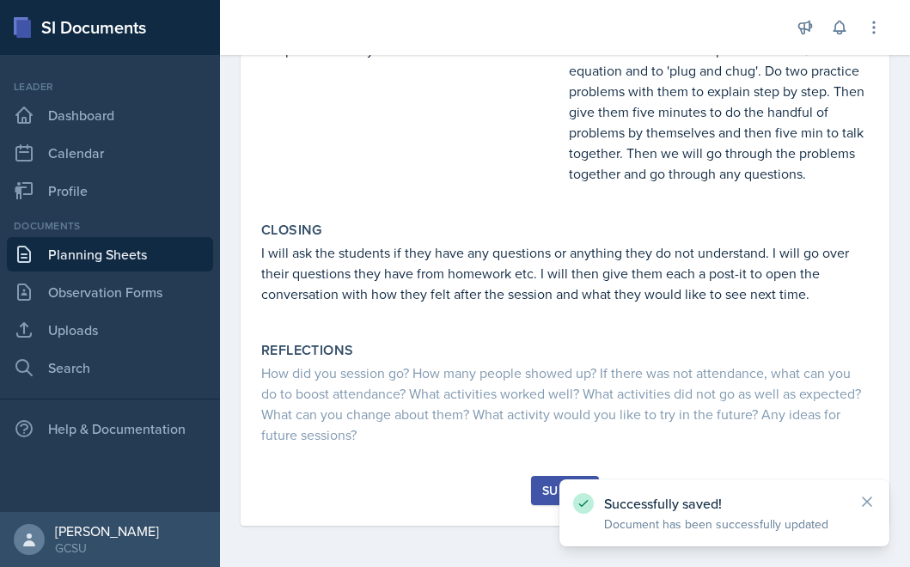
click at [554, 489] on div "Submit" at bounding box center [565, 491] width 46 height 14
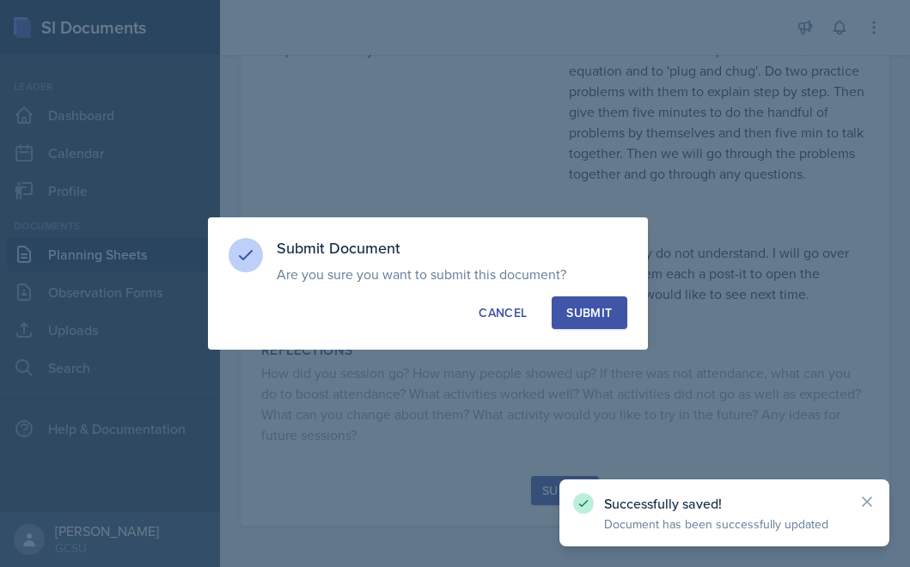
click at [590, 327] on button "Submit" at bounding box center [589, 312] width 75 height 33
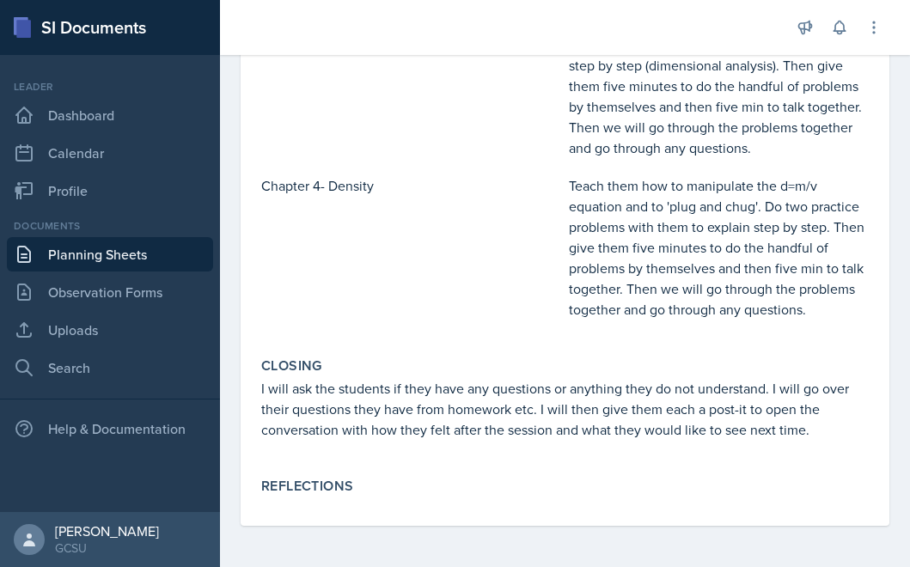
scroll to position [0, 0]
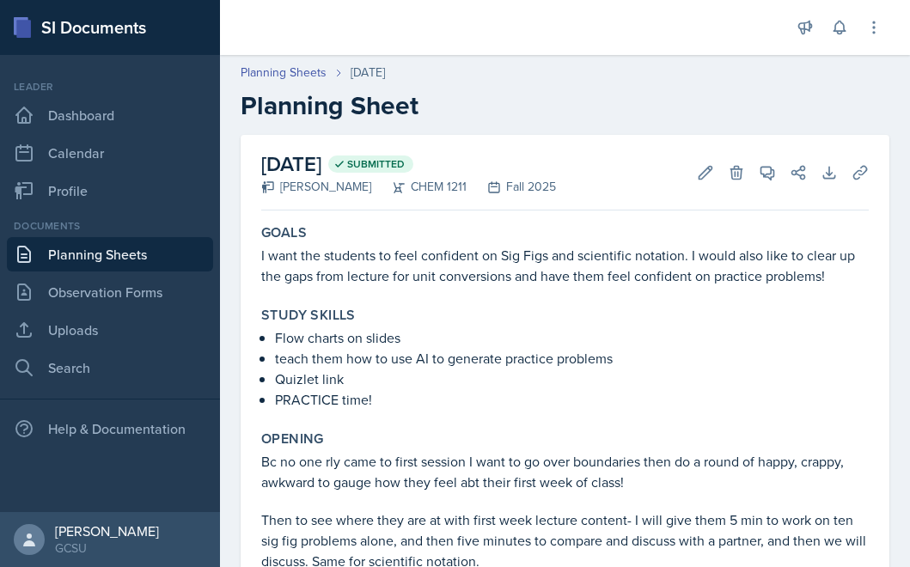
click at [70, 251] on link "Planning Sheets" at bounding box center [110, 254] width 206 height 34
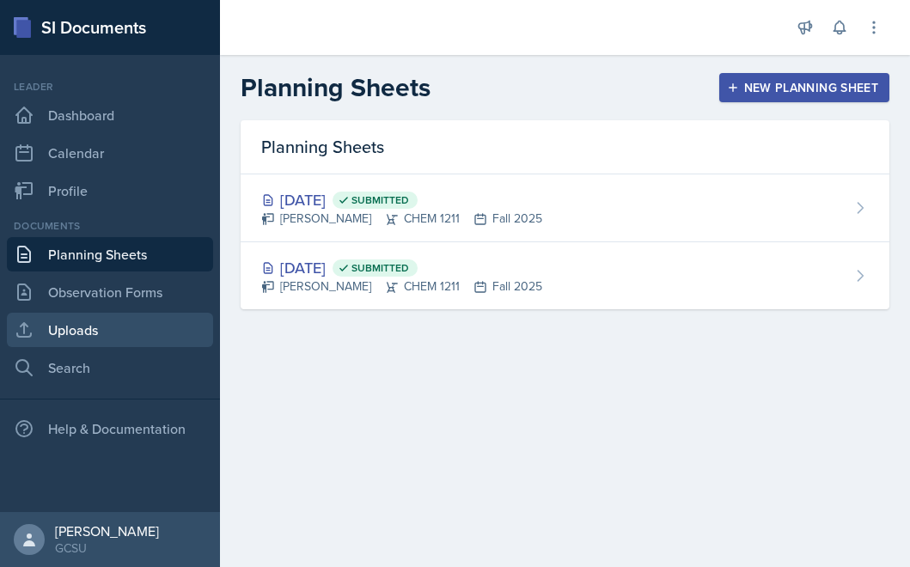
click at [66, 315] on link "Uploads" at bounding box center [110, 330] width 206 height 34
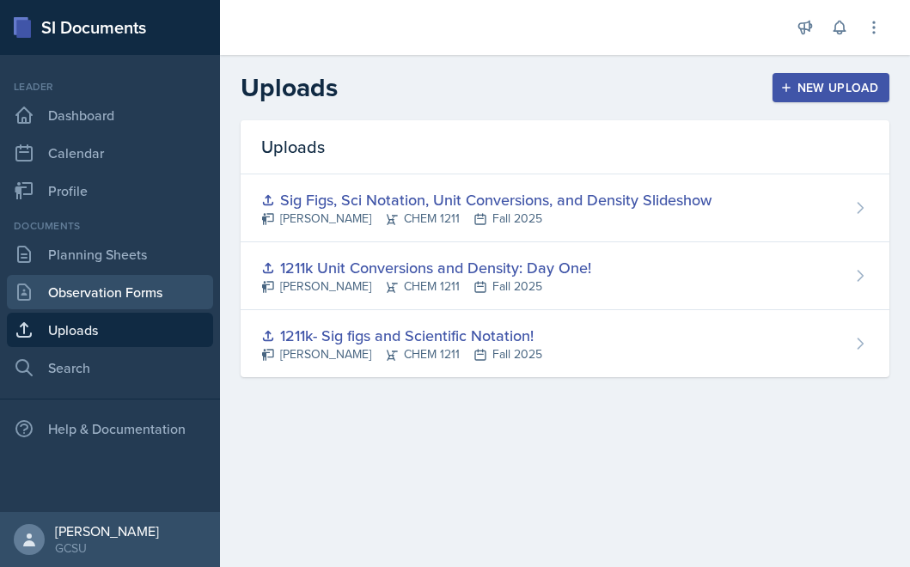
click at [71, 289] on link "Observation Forms" at bounding box center [110, 292] width 206 height 34
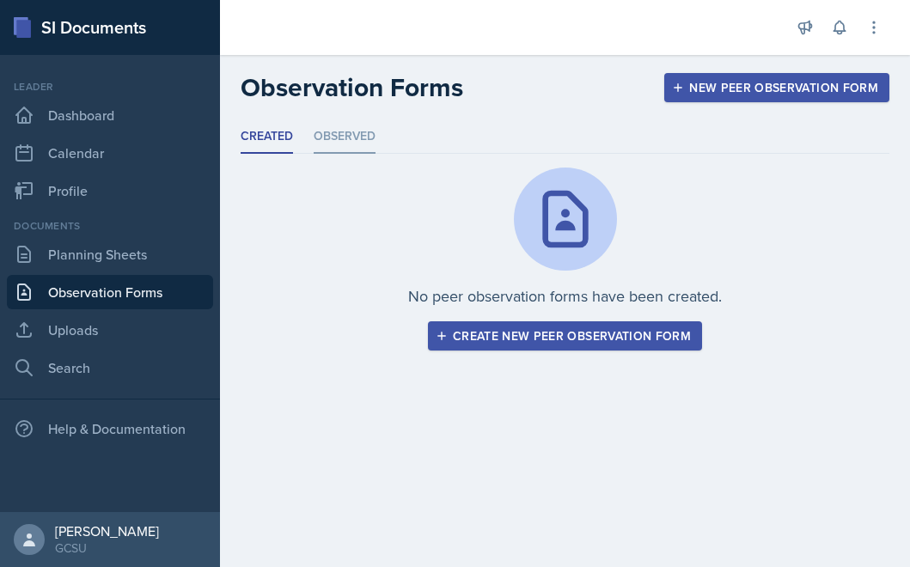
click at [356, 138] on li "Observed" at bounding box center [345, 137] width 62 height 34
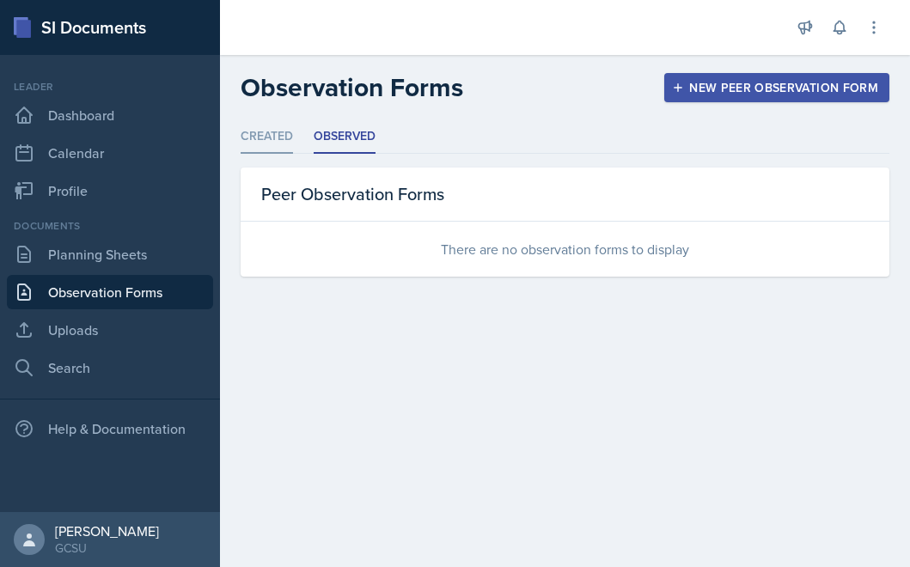
click at [288, 143] on li "Created" at bounding box center [267, 137] width 52 height 34
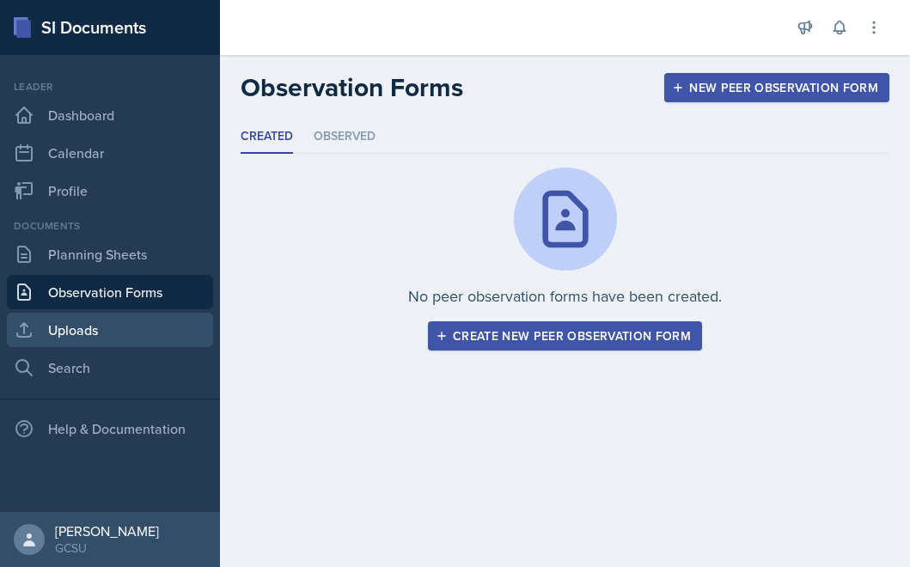
click at [162, 330] on link "Uploads" at bounding box center [110, 330] width 206 height 34
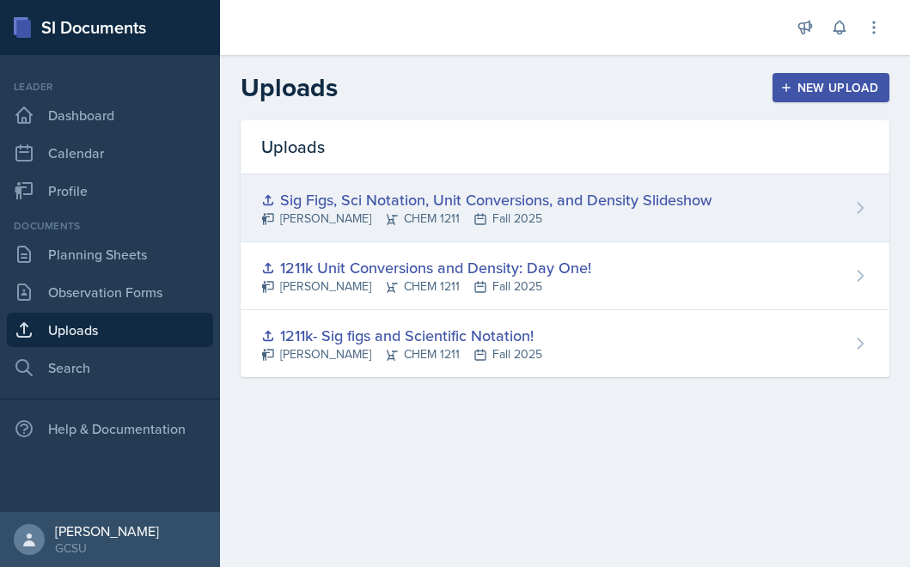
click at [462, 195] on div "Sig Figs, Sci Notation, Unit Conversions, and Density Slideshow" at bounding box center [486, 199] width 450 height 23
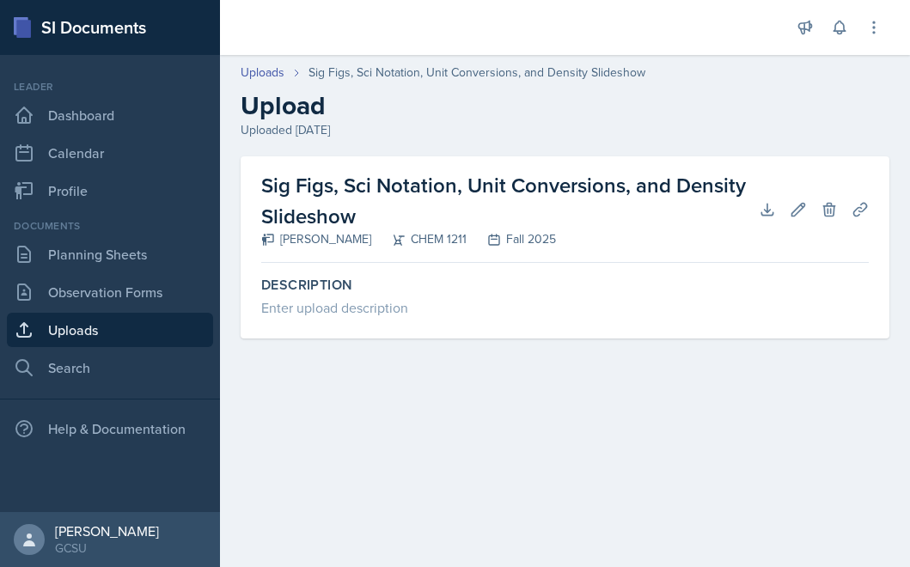
click at [426, 175] on h2 "Sig Figs, Sci Notation, Unit Conversions, and Density Slideshow" at bounding box center [510, 201] width 498 height 62
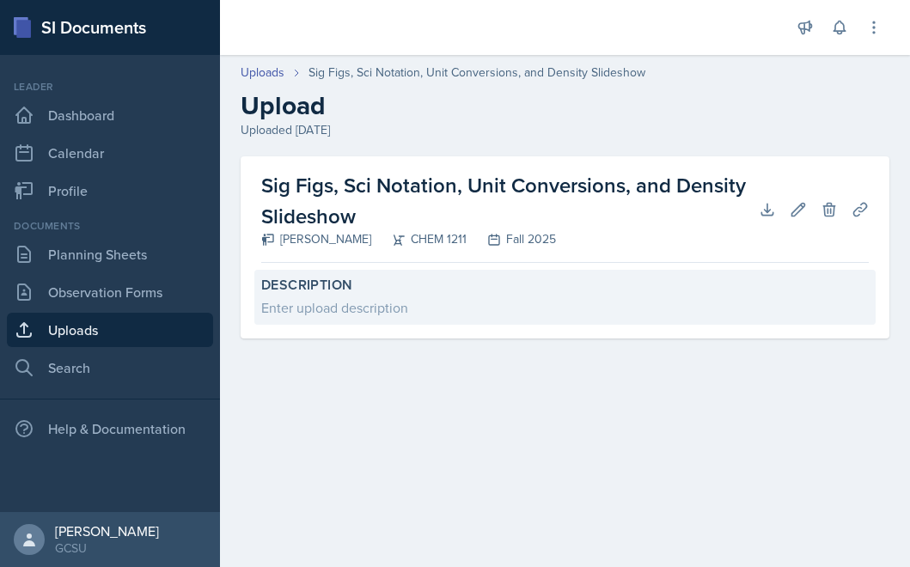
click at [616, 294] on div "Description Enter upload description" at bounding box center [564, 297] width 621 height 55
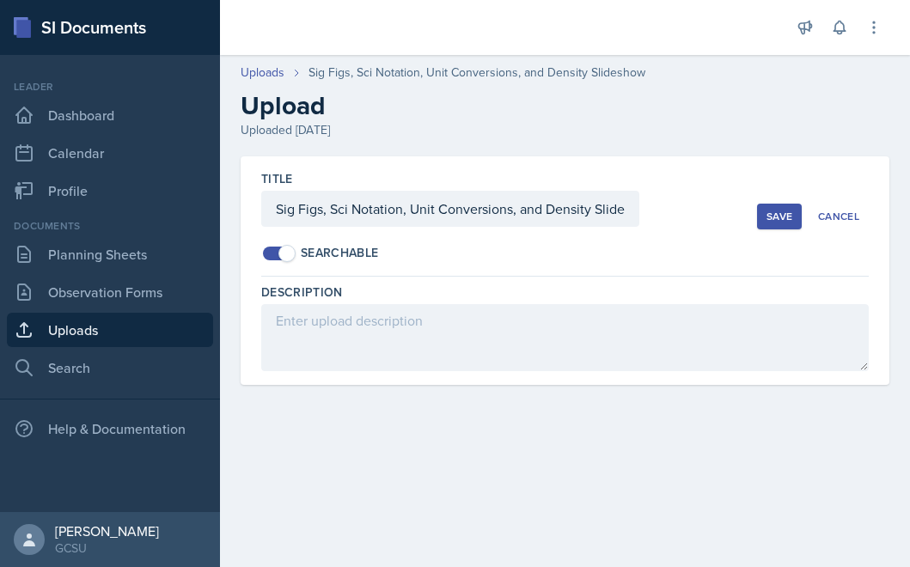
click at [772, 213] on div "Save" at bounding box center [779, 217] width 26 height 14
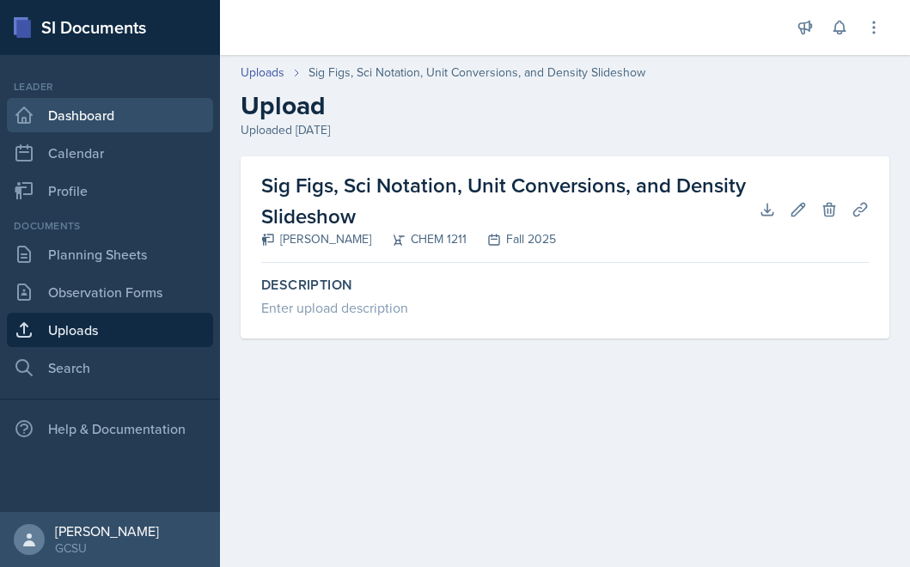
click at [123, 129] on link "Dashboard" at bounding box center [110, 115] width 206 height 34
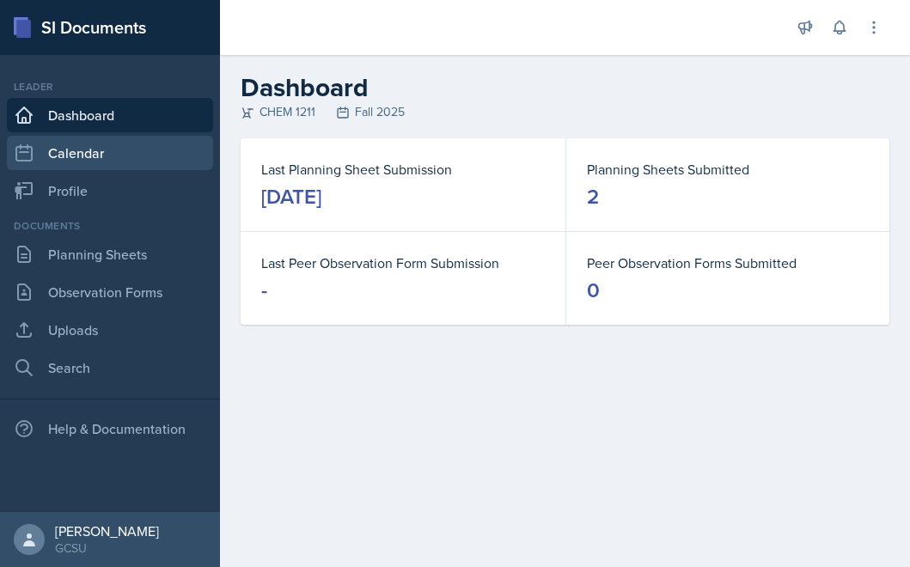
click at [110, 160] on link "Calendar" at bounding box center [110, 153] width 206 height 34
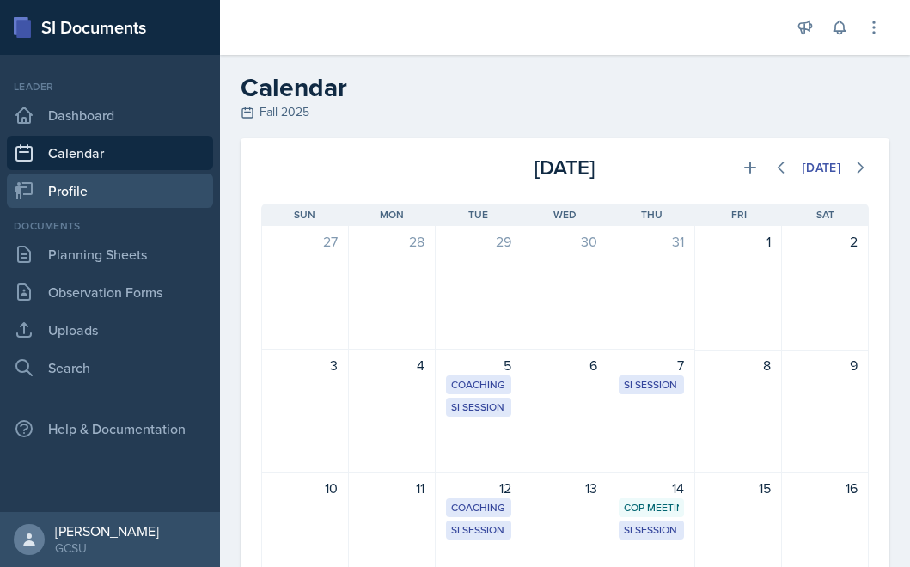
click at [108, 205] on link "Profile" at bounding box center [110, 191] width 206 height 34
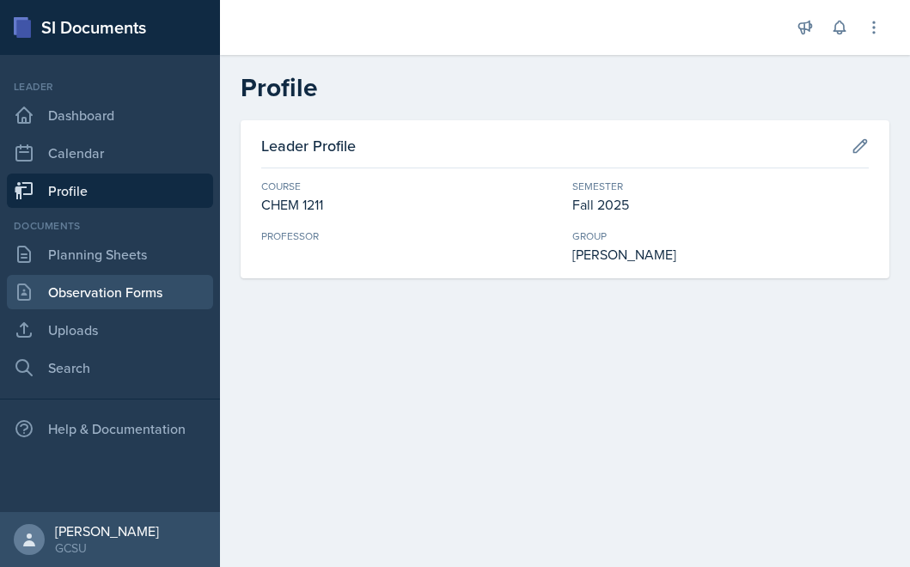
click at [104, 279] on link "Observation Forms" at bounding box center [110, 292] width 206 height 34
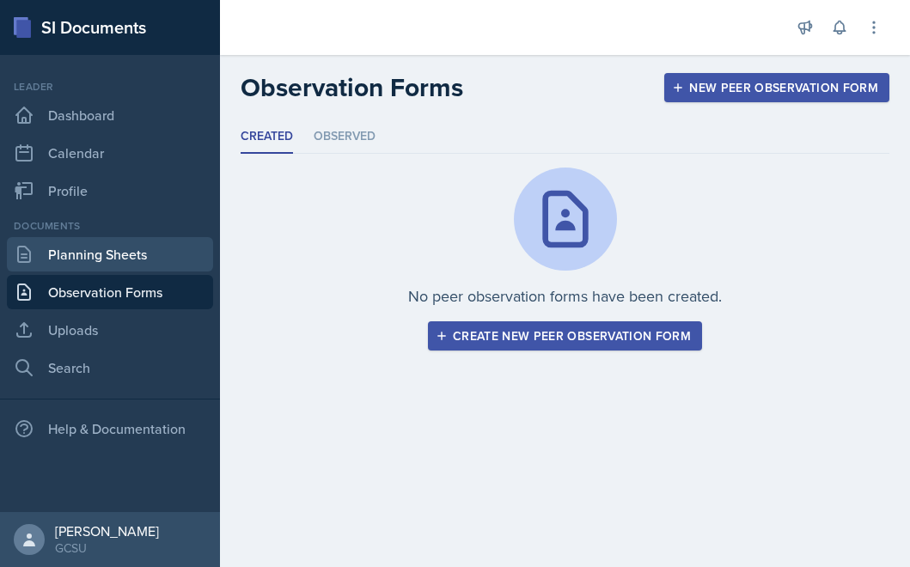
click at [107, 256] on link "Planning Sheets" at bounding box center [110, 254] width 206 height 34
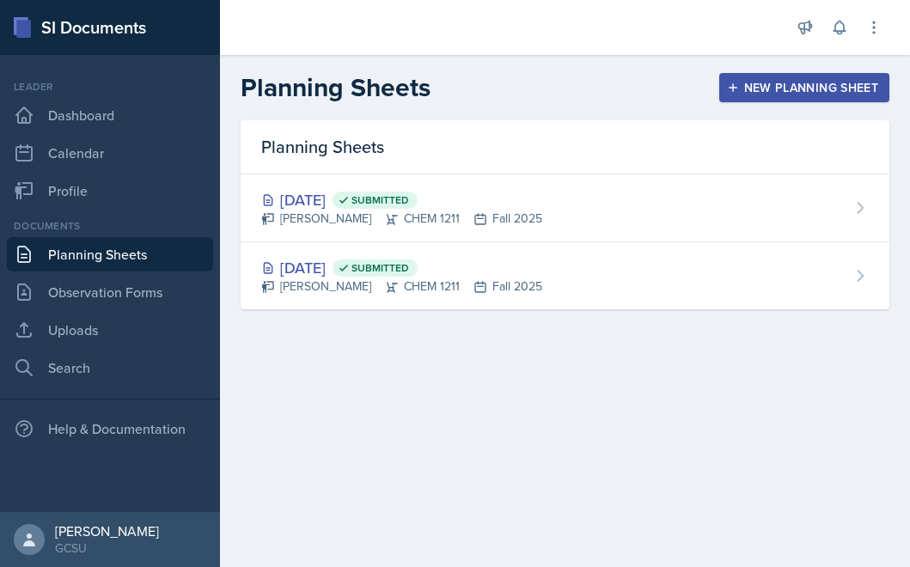
drag, startPoint x: 481, startPoint y: 474, endPoint x: 481, endPoint y: 103, distance: 371.2
click at [481, 103] on main "Planning Sheets New Planning Sheet Planning Sheets [DATE] Submitted [PERSON_NAM…" at bounding box center [565, 311] width 690 height 512
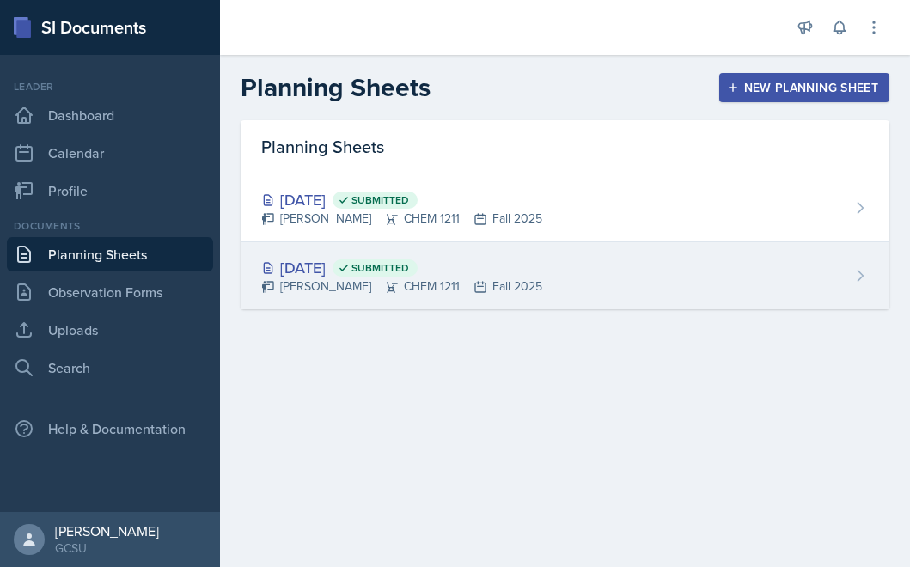
click at [431, 308] on div "[DATE] Submitted [PERSON_NAME] CHEM 1211 Fall 2025" at bounding box center [565, 275] width 649 height 67
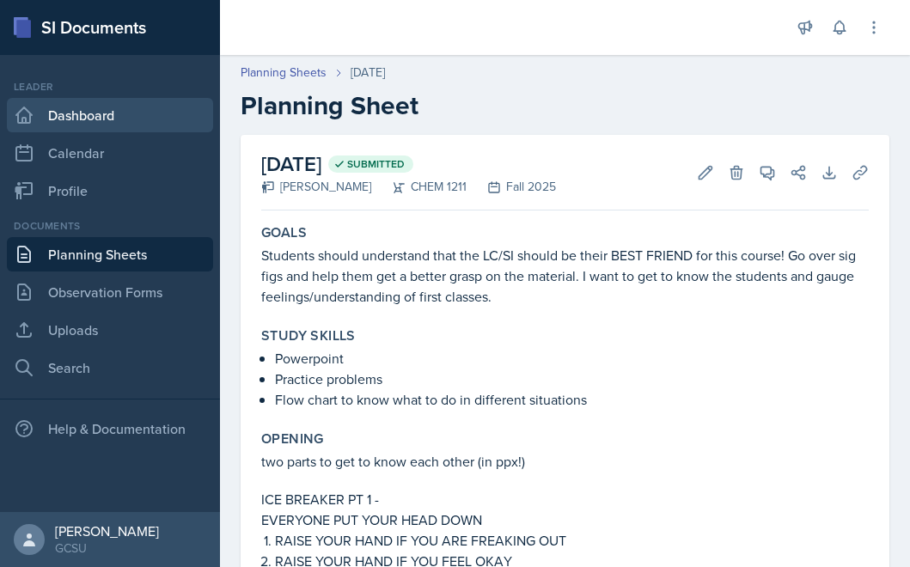
click at [121, 113] on link "Dashboard" at bounding box center [110, 115] width 206 height 34
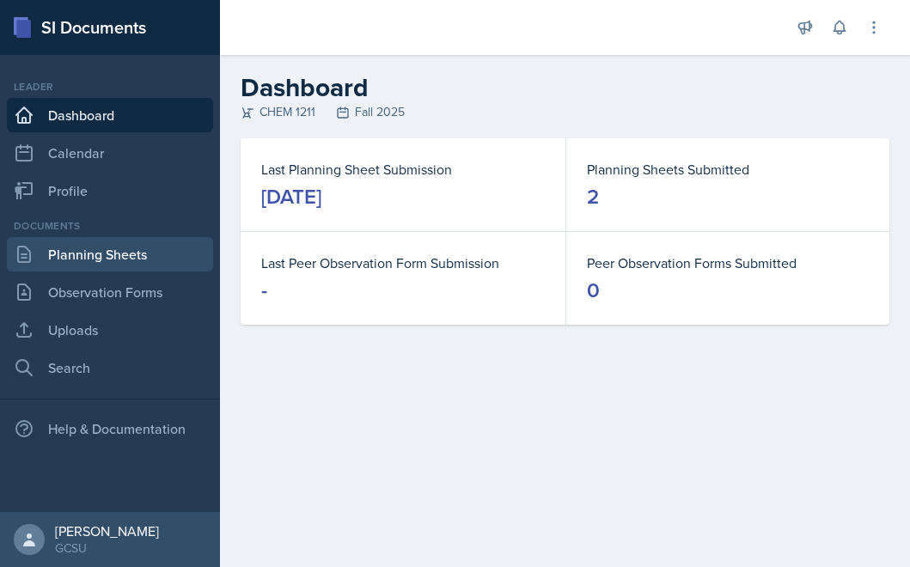
click at [188, 261] on link "Planning Sheets" at bounding box center [110, 254] width 206 height 34
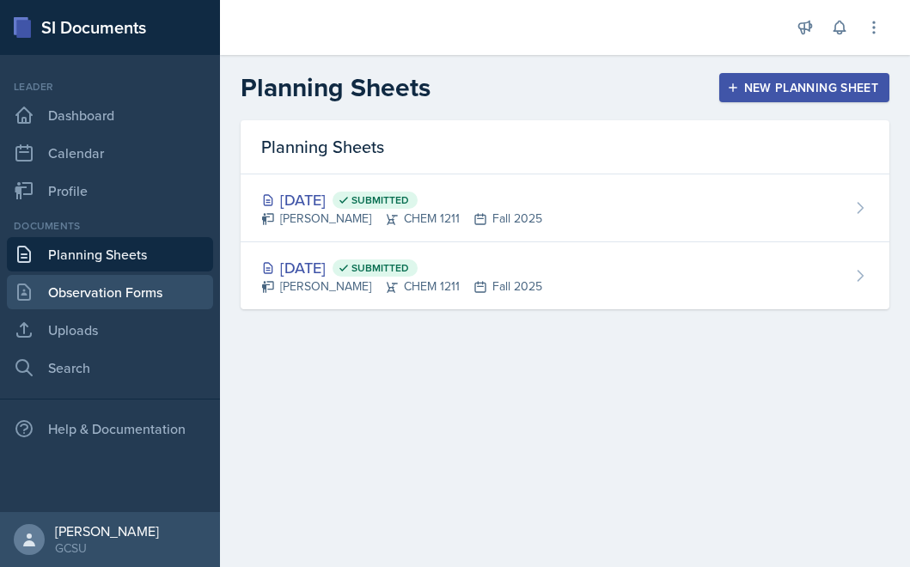
click at [94, 284] on link "Observation Forms" at bounding box center [110, 292] width 206 height 34
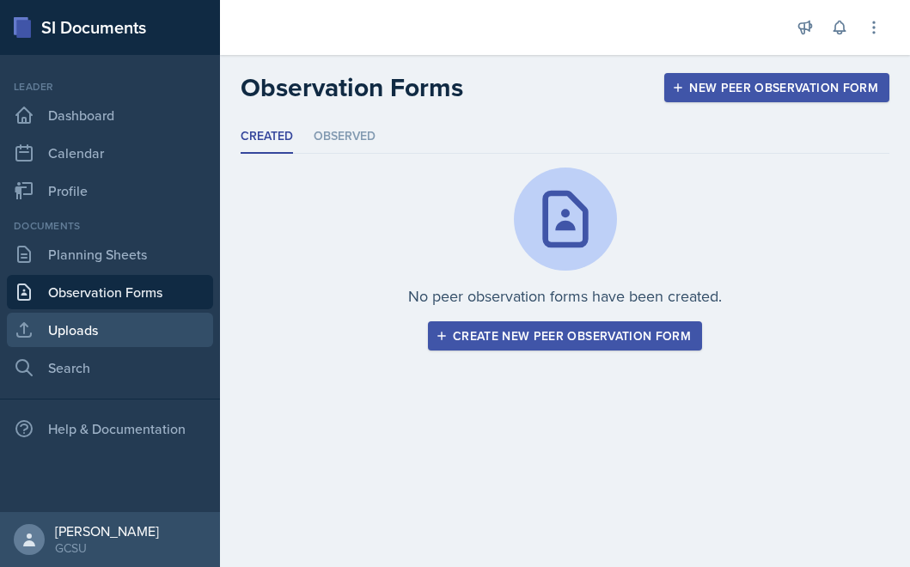
click at [86, 328] on link "Uploads" at bounding box center [110, 330] width 206 height 34
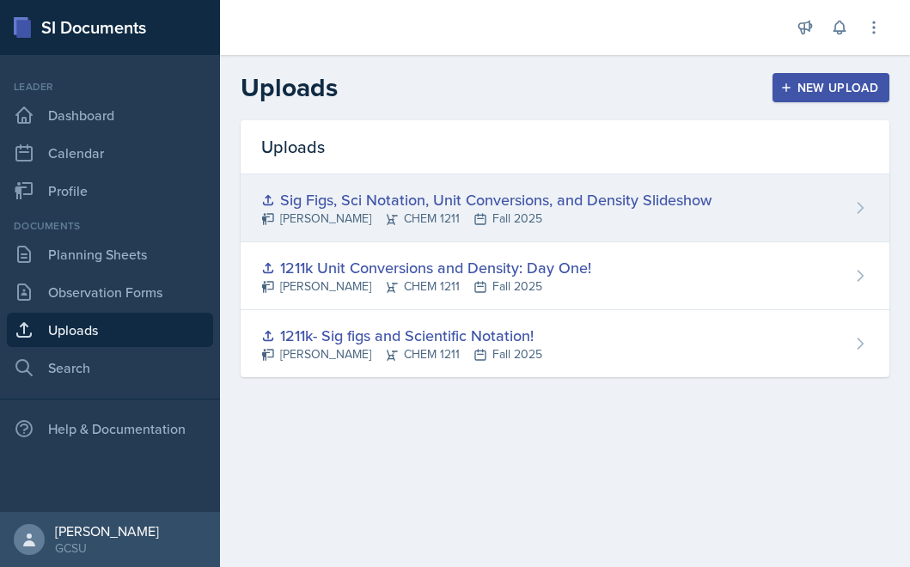
click at [513, 200] on div "Sig Figs, Sci Notation, Unit Conversions, and Density Slideshow" at bounding box center [486, 199] width 450 height 23
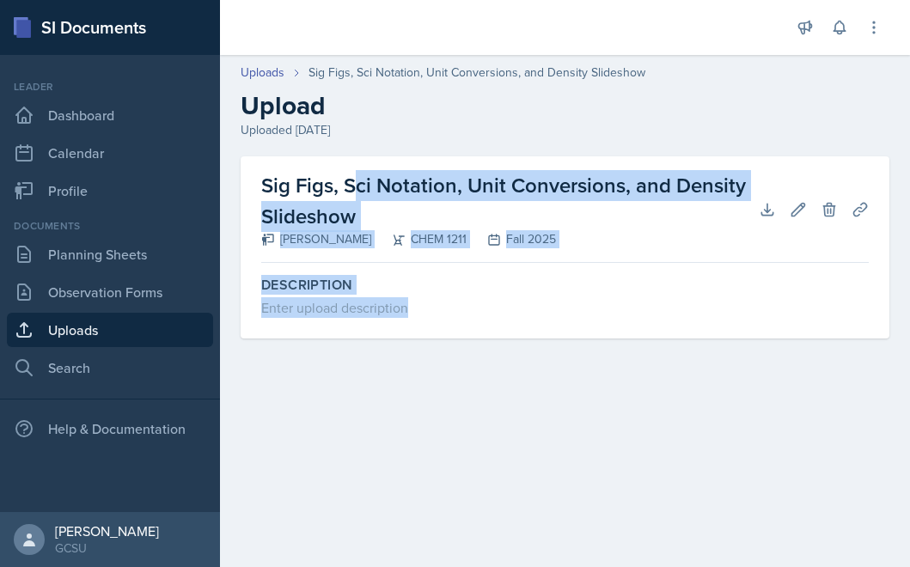
drag, startPoint x: 333, startPoint y: 194, endPoint x: 345, endPoint y: 353, distance: 159.5
click at [345, 353] on div "Sig Figs, Sci Notation, Unit Conversions, and Density Slideshow [PERSON_NAME] C…" at bounding box center [565, 267] width 690 height 223
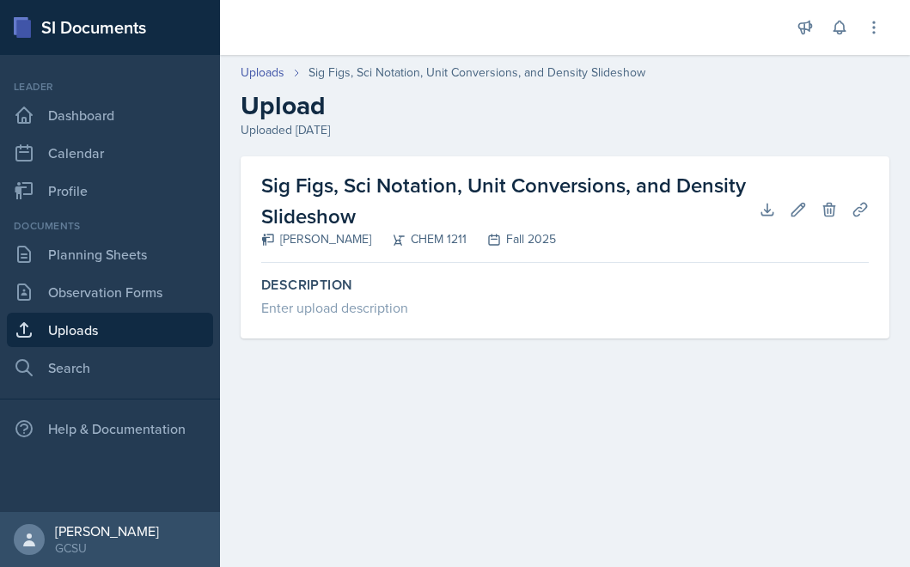
click at [437, 480] on main "Uploads Sig Figs, Sci Notation, Unit Conversions, and Density Slideshow Upload …" at bounding box center [565, 311] width 690 height 512
click at [152, 101] on link "Dashboard" at bounding box center [110, 115] width 206 height 34
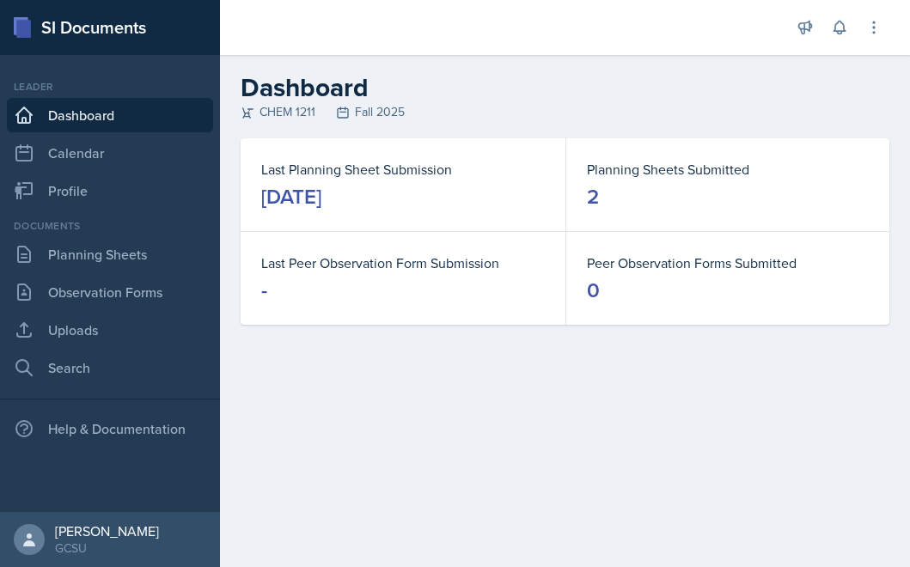
click at [321, 192] on div "[DATE]" at bounding box center [291, 196] width 60 height 27
click at [338, 168] on dt "Last Planning Sheet Submission" at bounding box center [403, 169] width 284 height 21
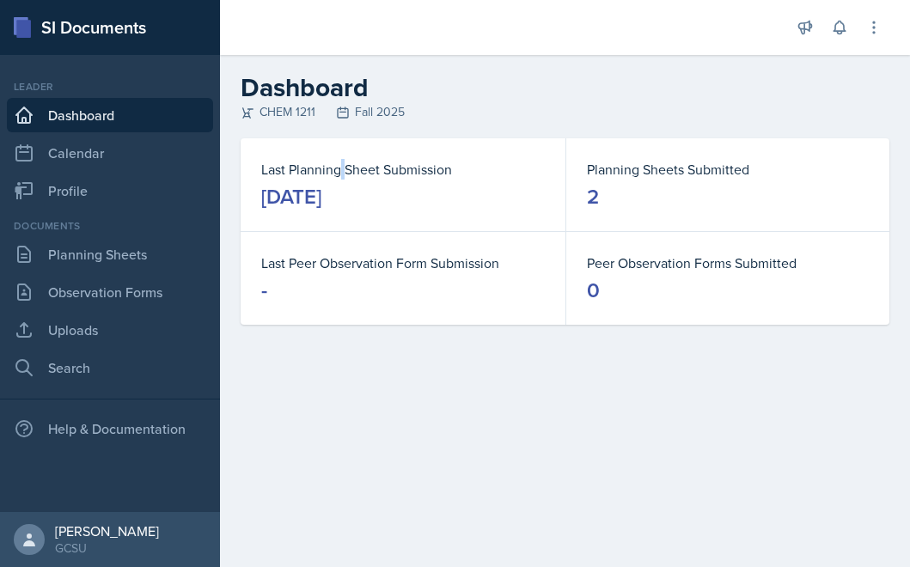
click at [338, 168] on dt "Last Planning Sheet Submission" at bounding box center [403, 169] width 284 height 21
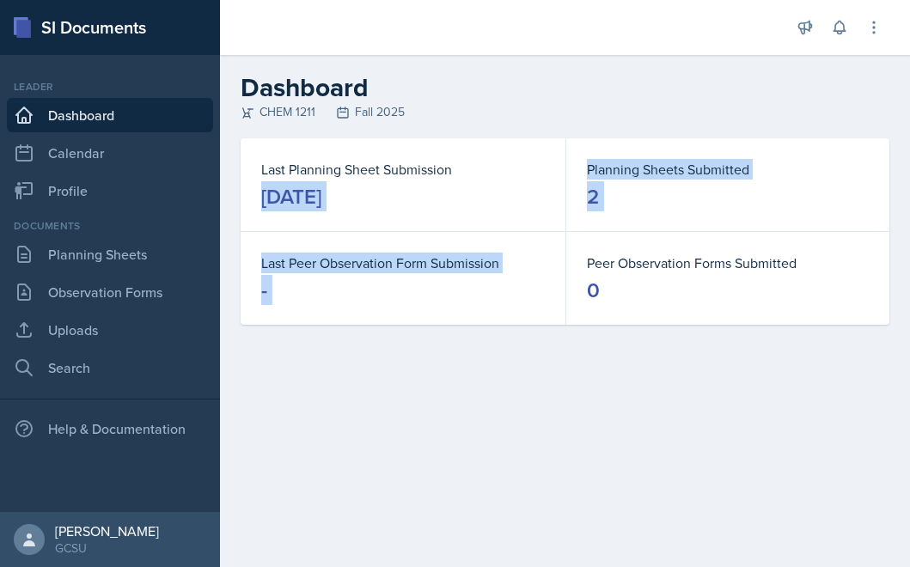
drag, startPoint x: 338, startPoint y: 180, endPoint x: 343, endPoint y: 388, distance: 207.1
click at [343, 388] on main "Dashboard CHEM 1211 Fall 2025 Last Planning Sheet Submission [DATE] Planning Sh…" at bounding box center [565, 311] width 690 height 512
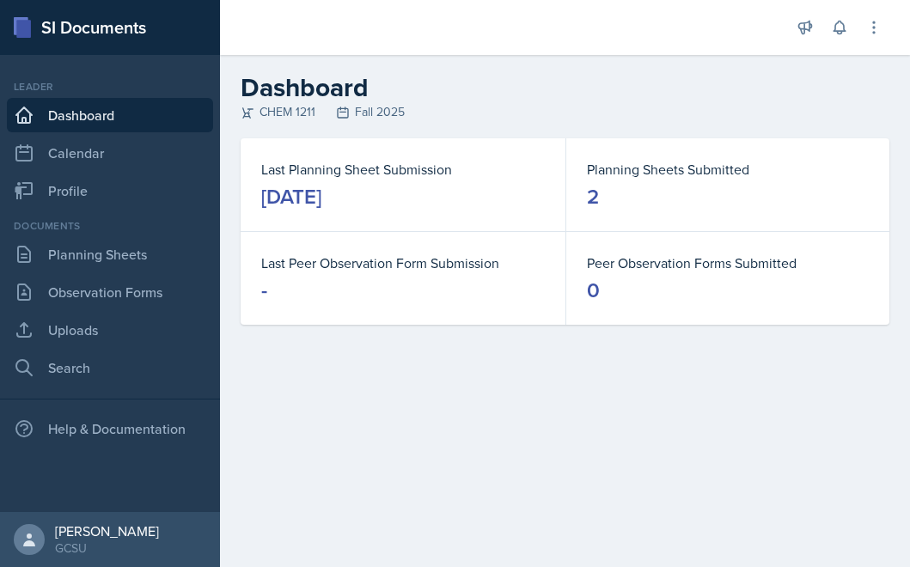
click at [403, 385] on main "Dashboard CHEM 1211 Fall 2025 Last Planning Sheet Submission [DATE] Planning Sh…" at bounding box center [565, 311] width 690 height 512
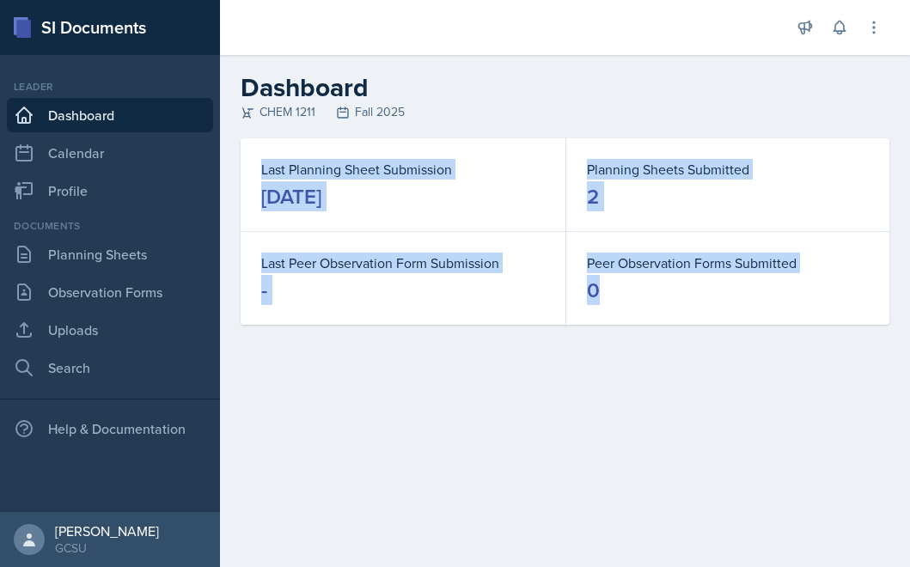
drag, startPoint x: 680, startPoint y: 293, endPoint x: 253, endPoint y: 150, distance: 449.7
click at [253, 150] on div "Last Planning Sheet Submission [DATE] Planning Sheets Submitted 2 Last Peer Obs…" at bounding box center [565, 231] width 649 height 186
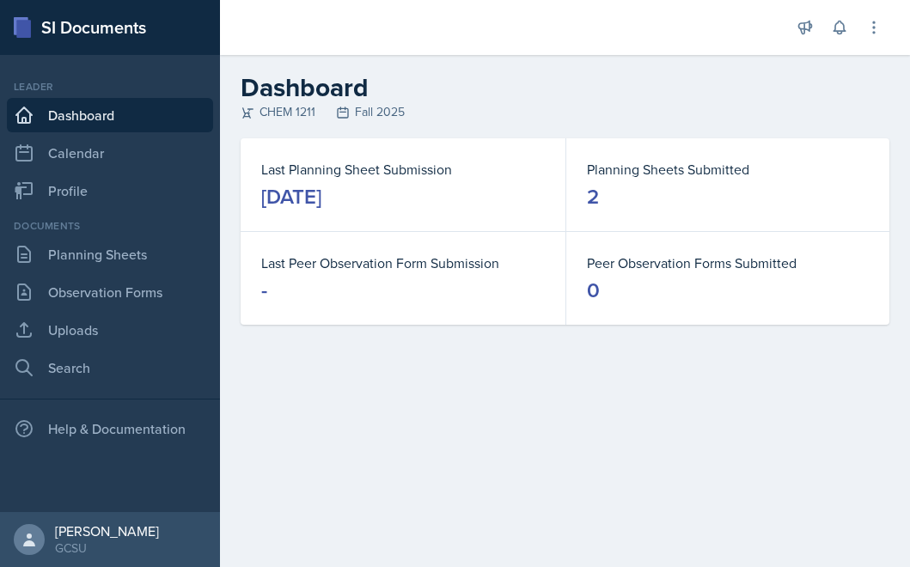
click at [340, 245] on div "Last Peer Observation Form Submission -" at bounding box center [403, 278] width 325 height 93
